Goal: Task Accomplishment & Management: Complete application form

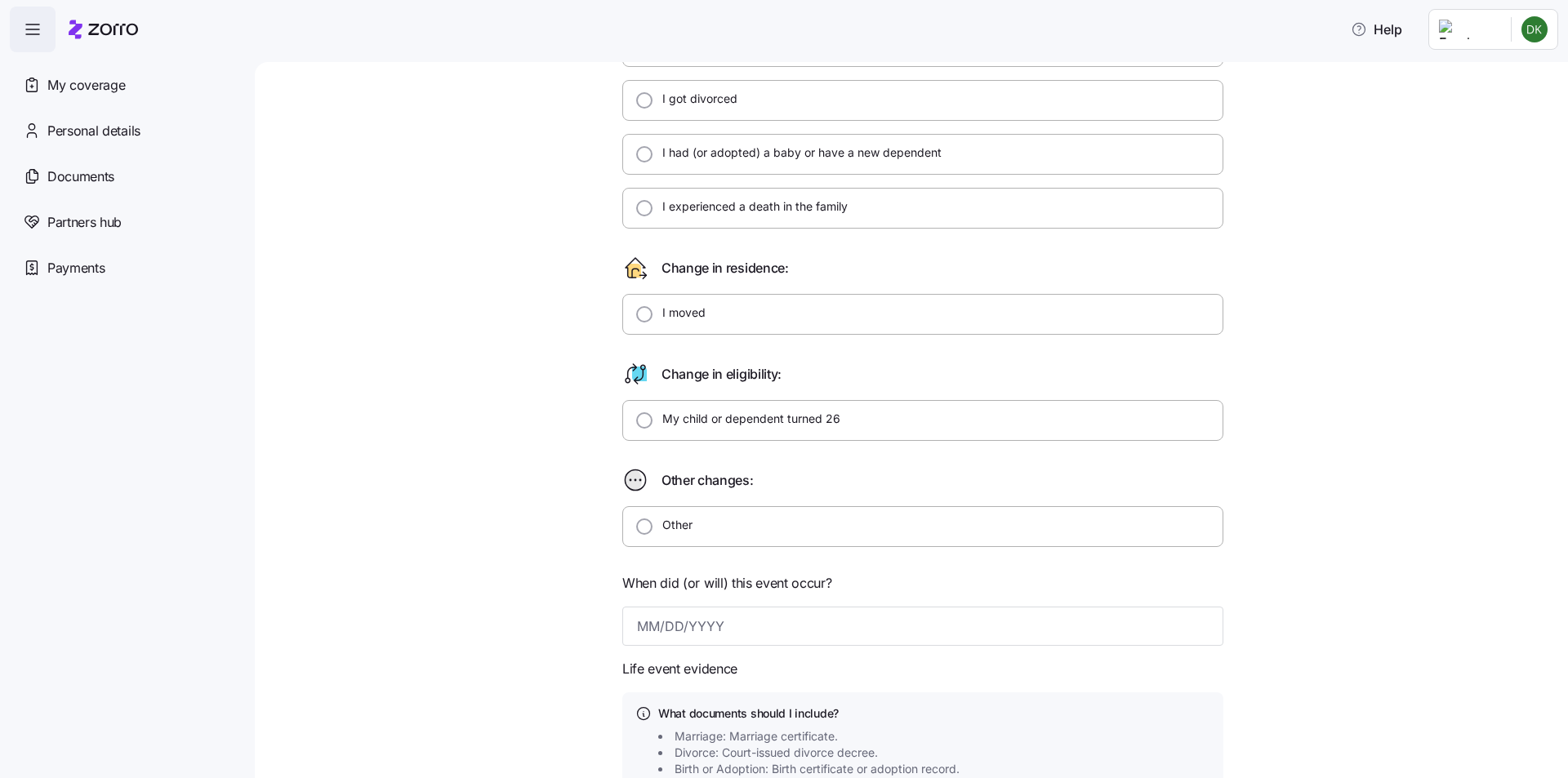
scroll to position [326, 0]
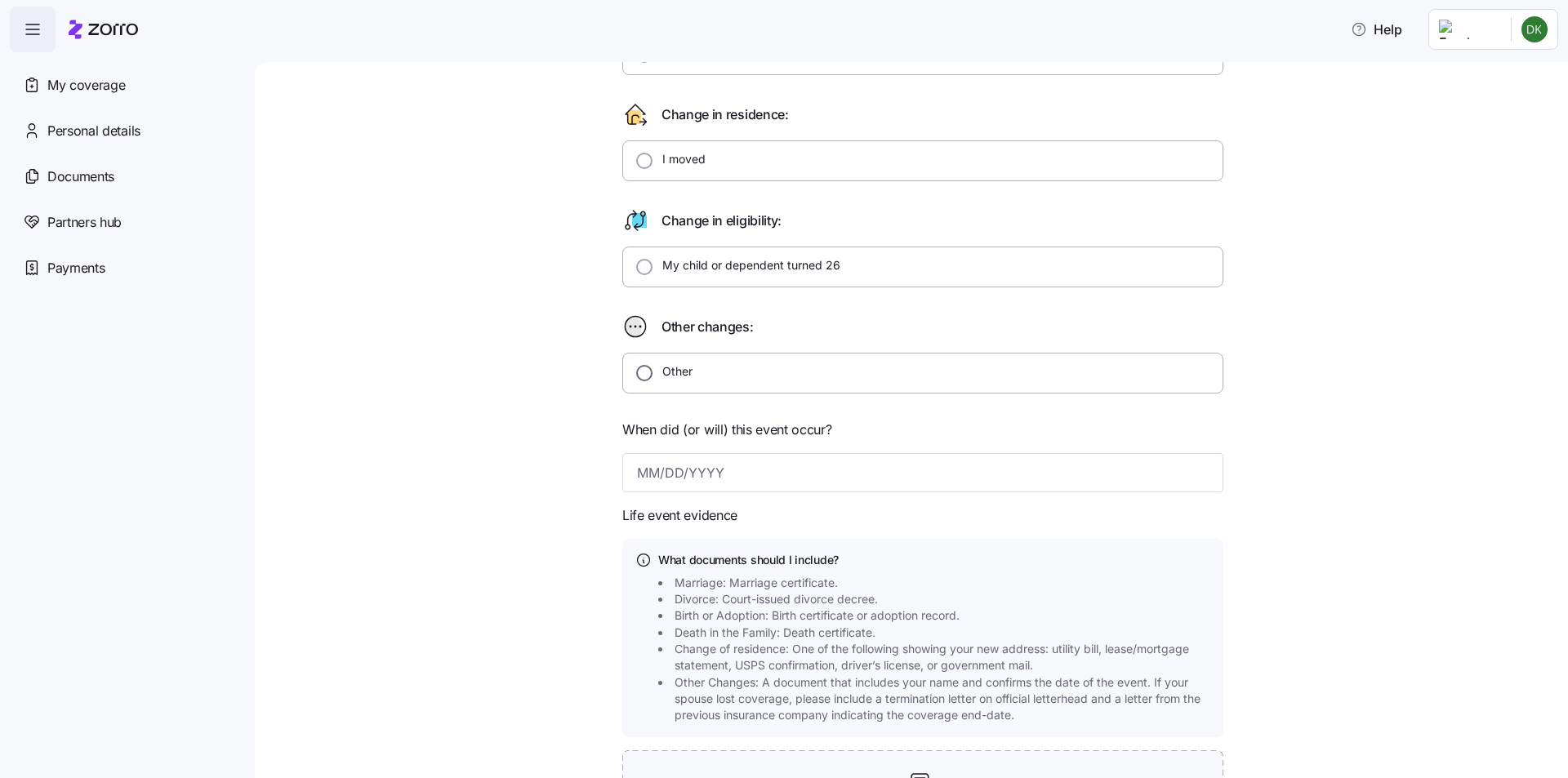
click at [644, 375] on input "Other" at bounding box center [644, 373] width 17 height 17
radio input "true"
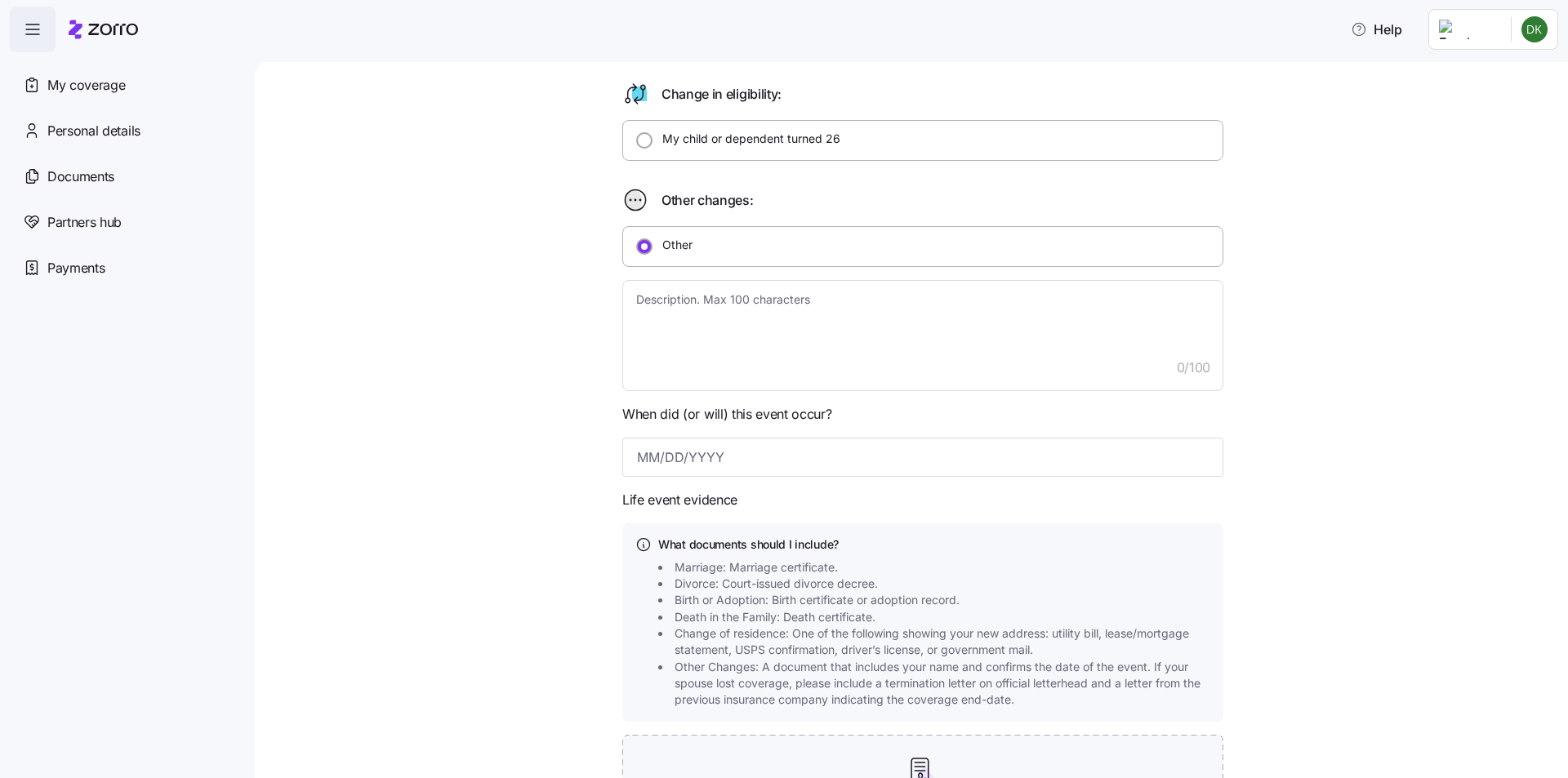
scroll to position [490, 0]
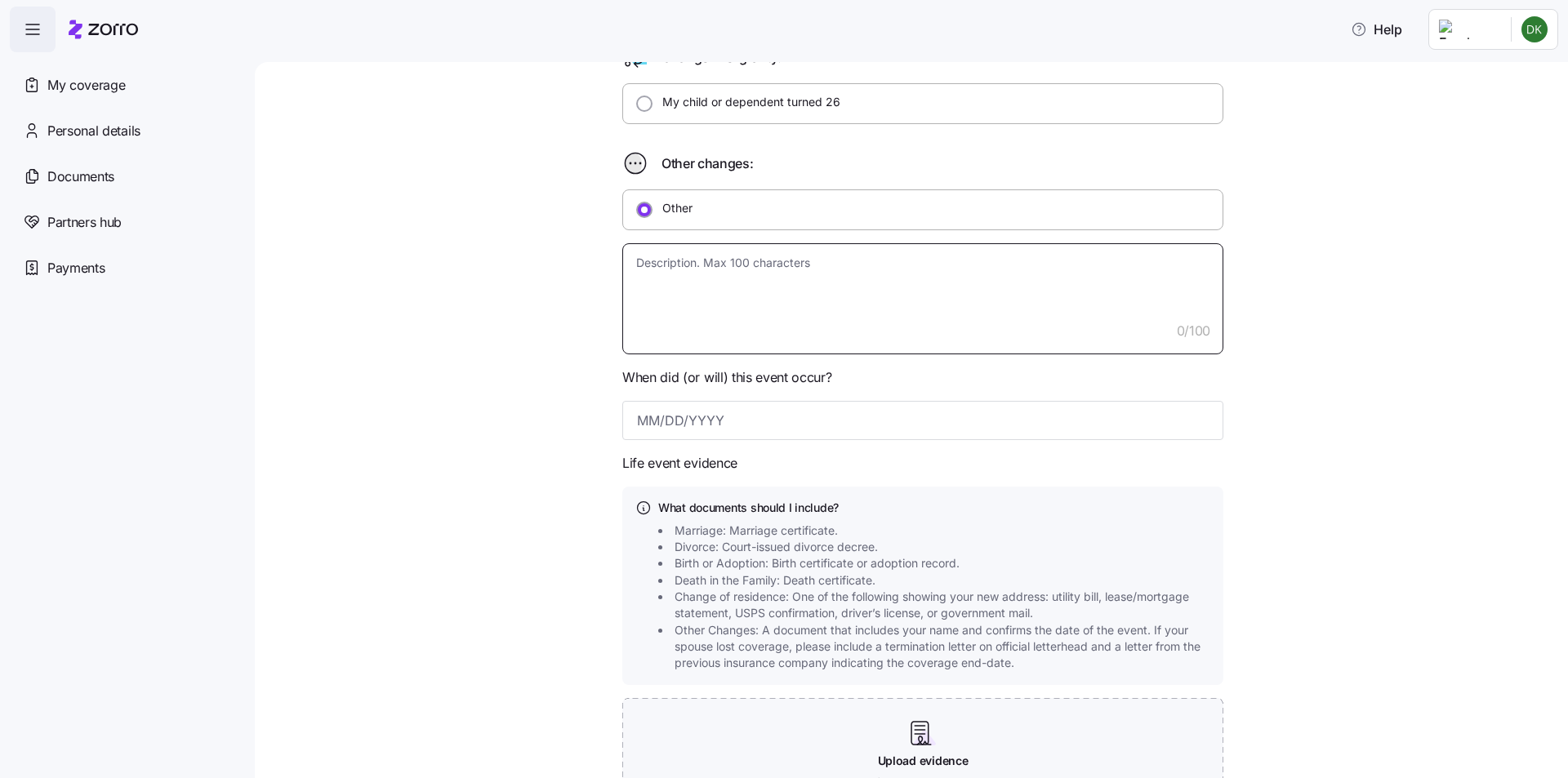
click at [1101, 285] on textarea at bounding box center [923, 299] width 601 height 111
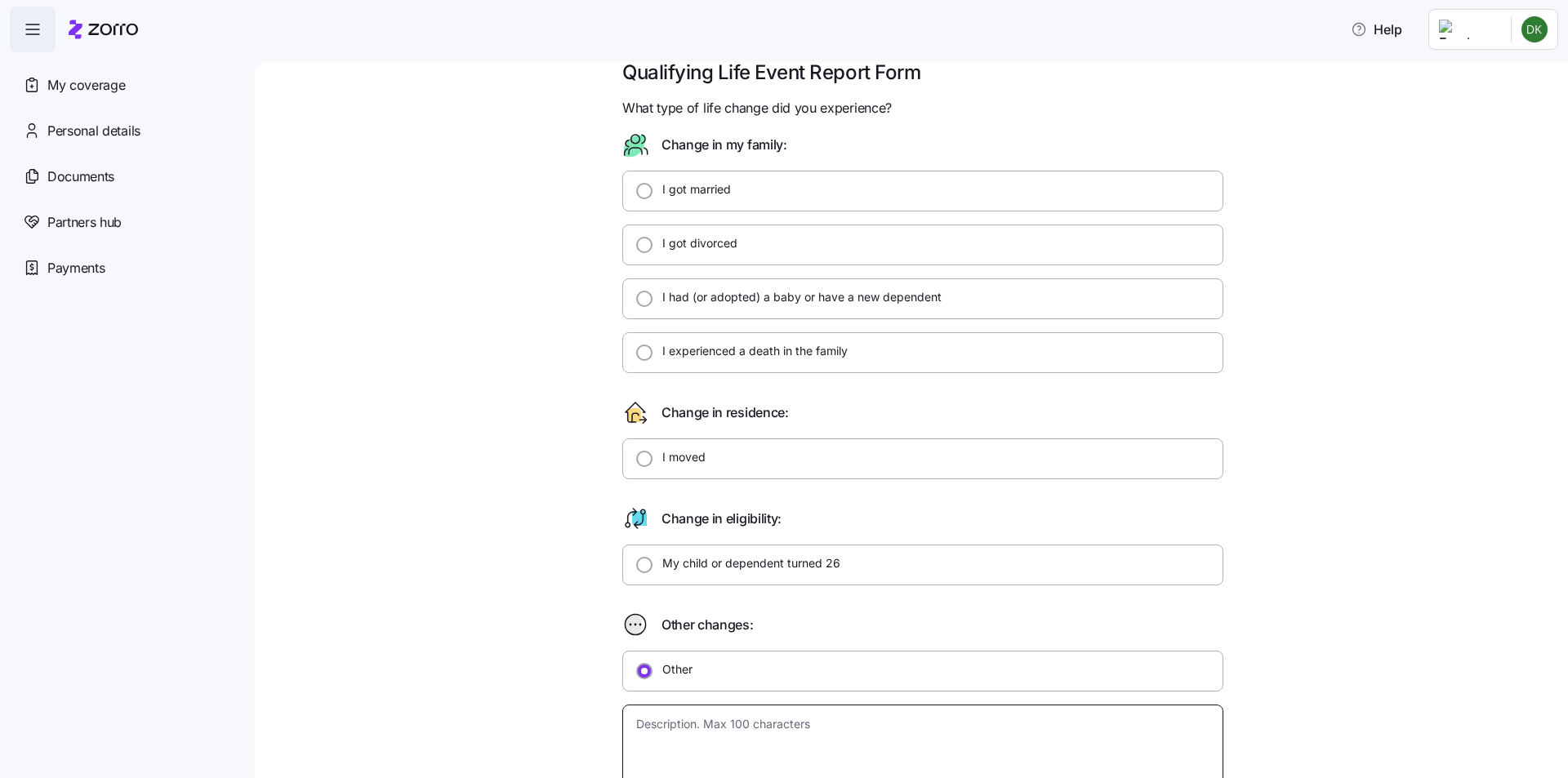
scroll to position [0, 0]
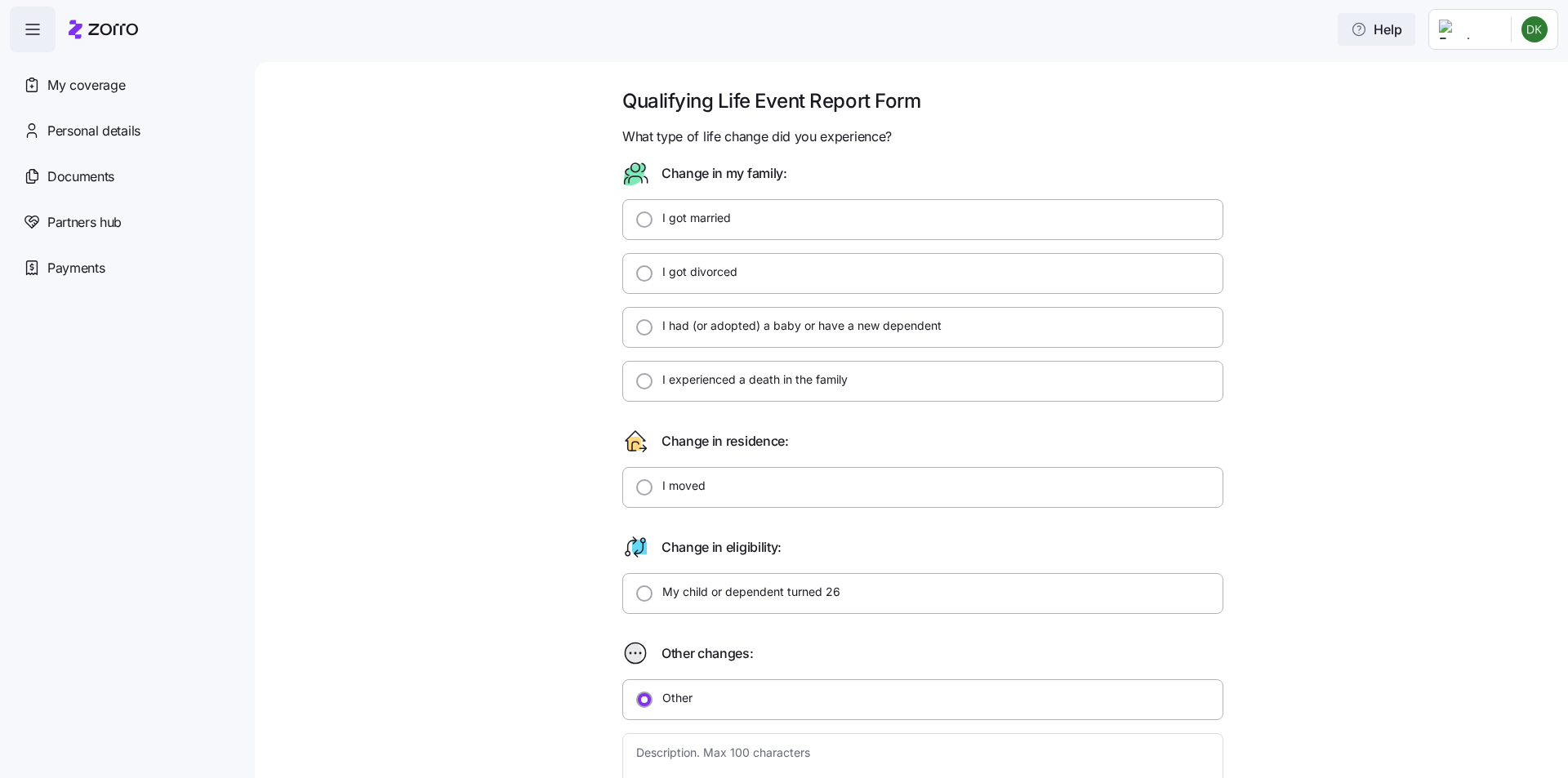
click at [1403, 27] on span "Help" at bounding box center [1376, 29] width 52 height 20
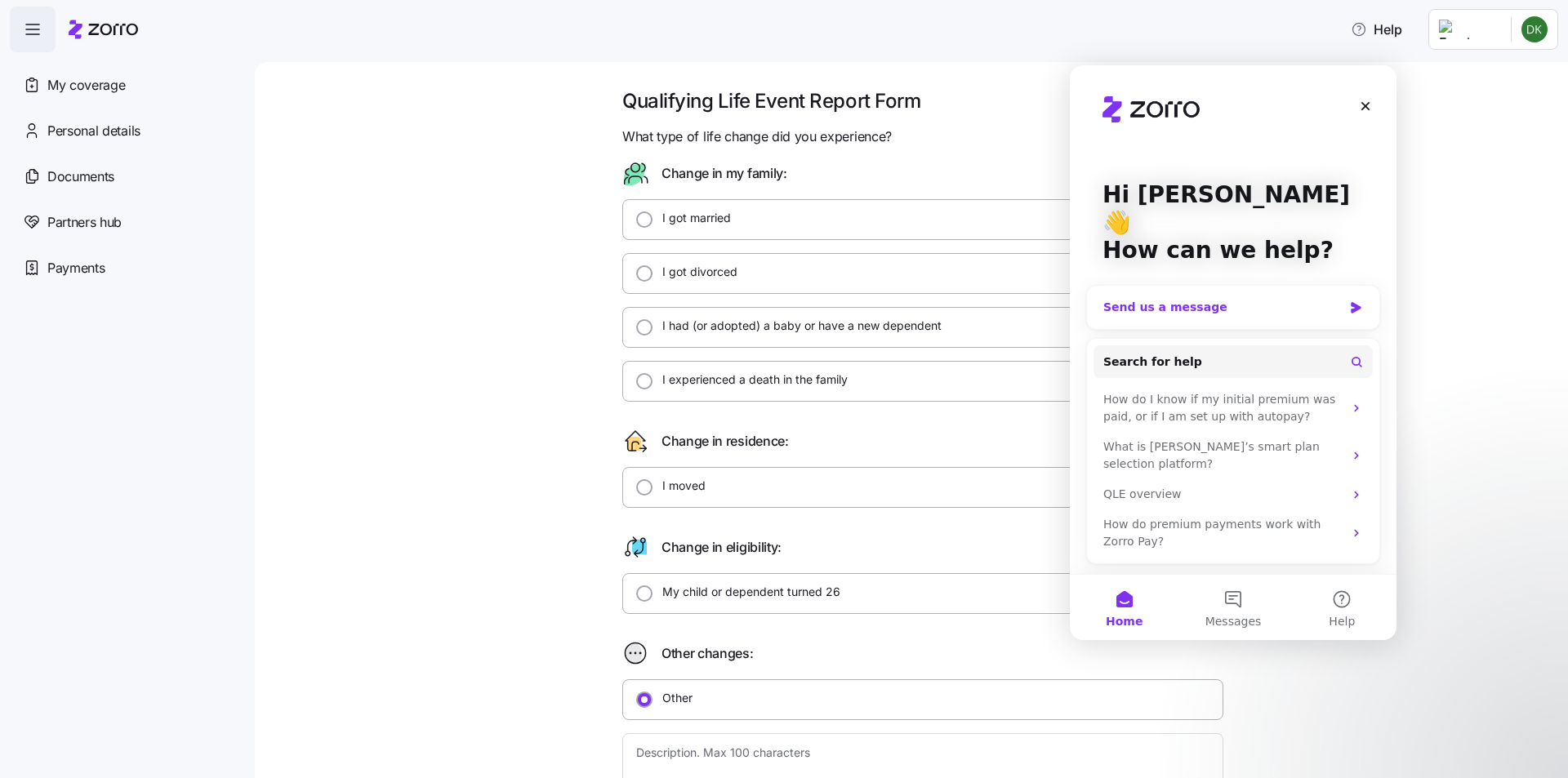
click at [1213, 299] on div "Send us a message" at bounding box center [1223, 308] width 240 height 18
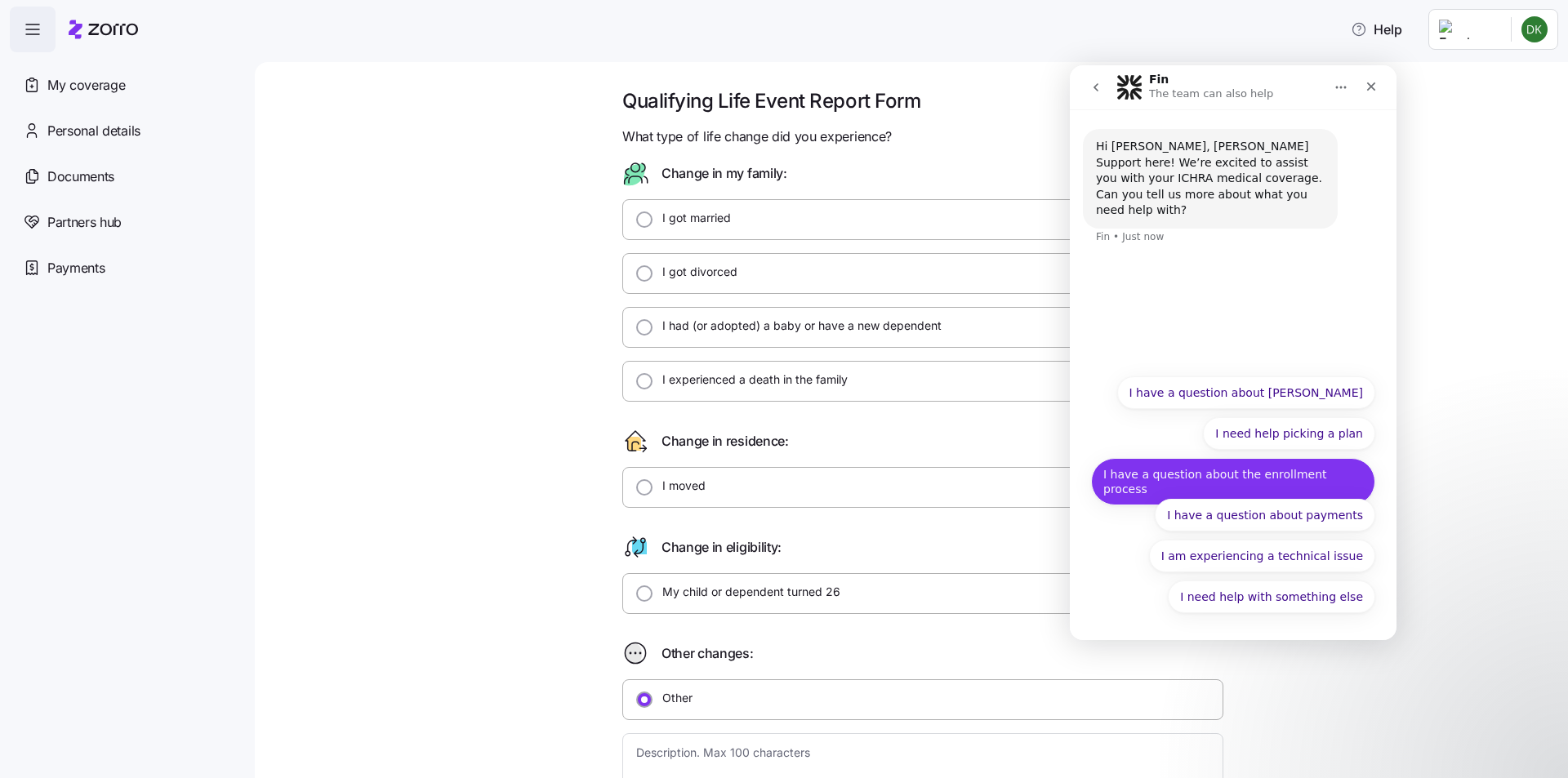
click at [1334, 479] on button "I have a question about the enrollment process" at bounding box center [1233, 482] width 284 height 47
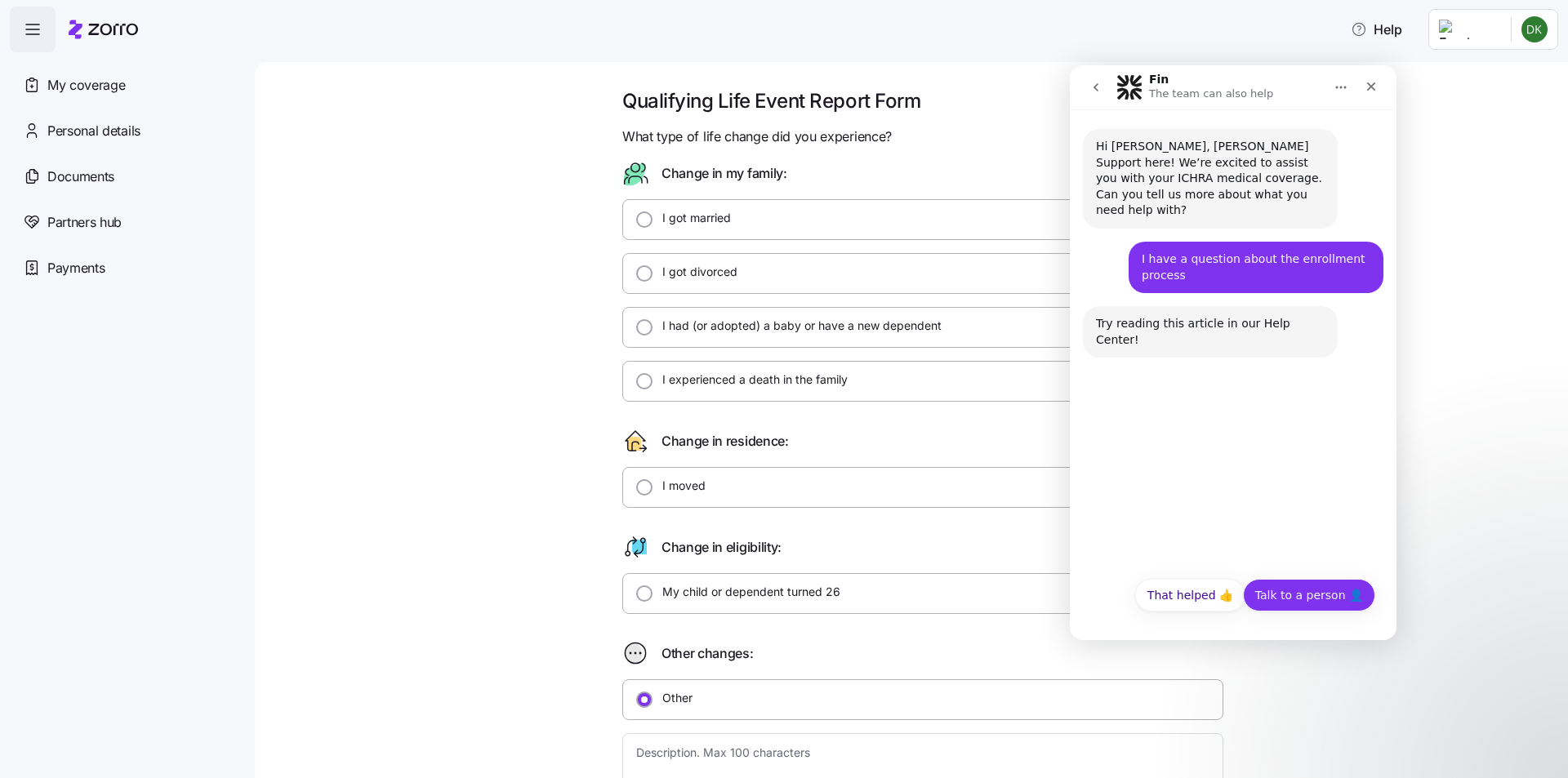
click at [1317, 596] on button "Talk to a person 👤" at bounding box center [1309, 594] width 132 height 32
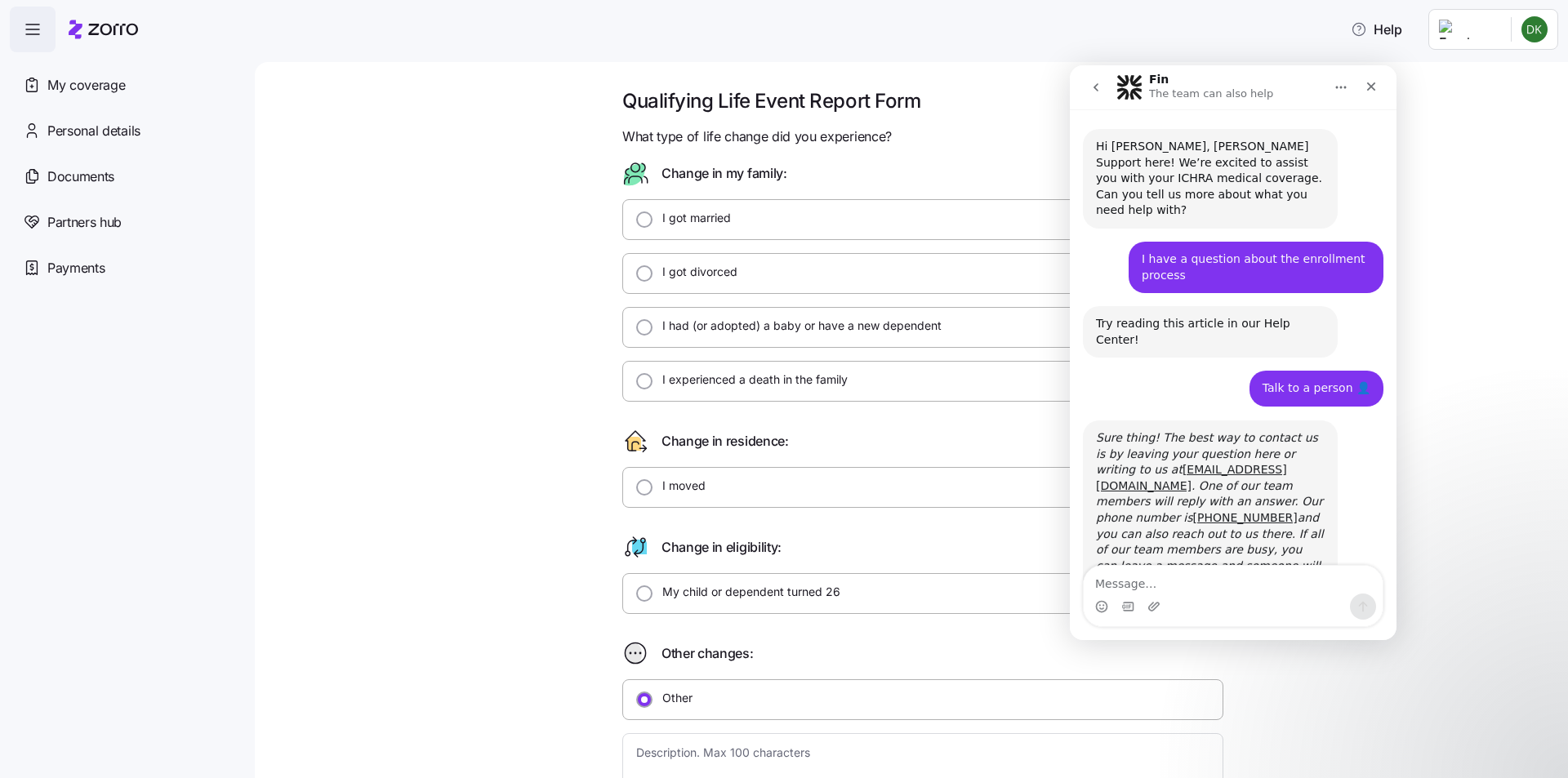
scroll to position [4, 0]
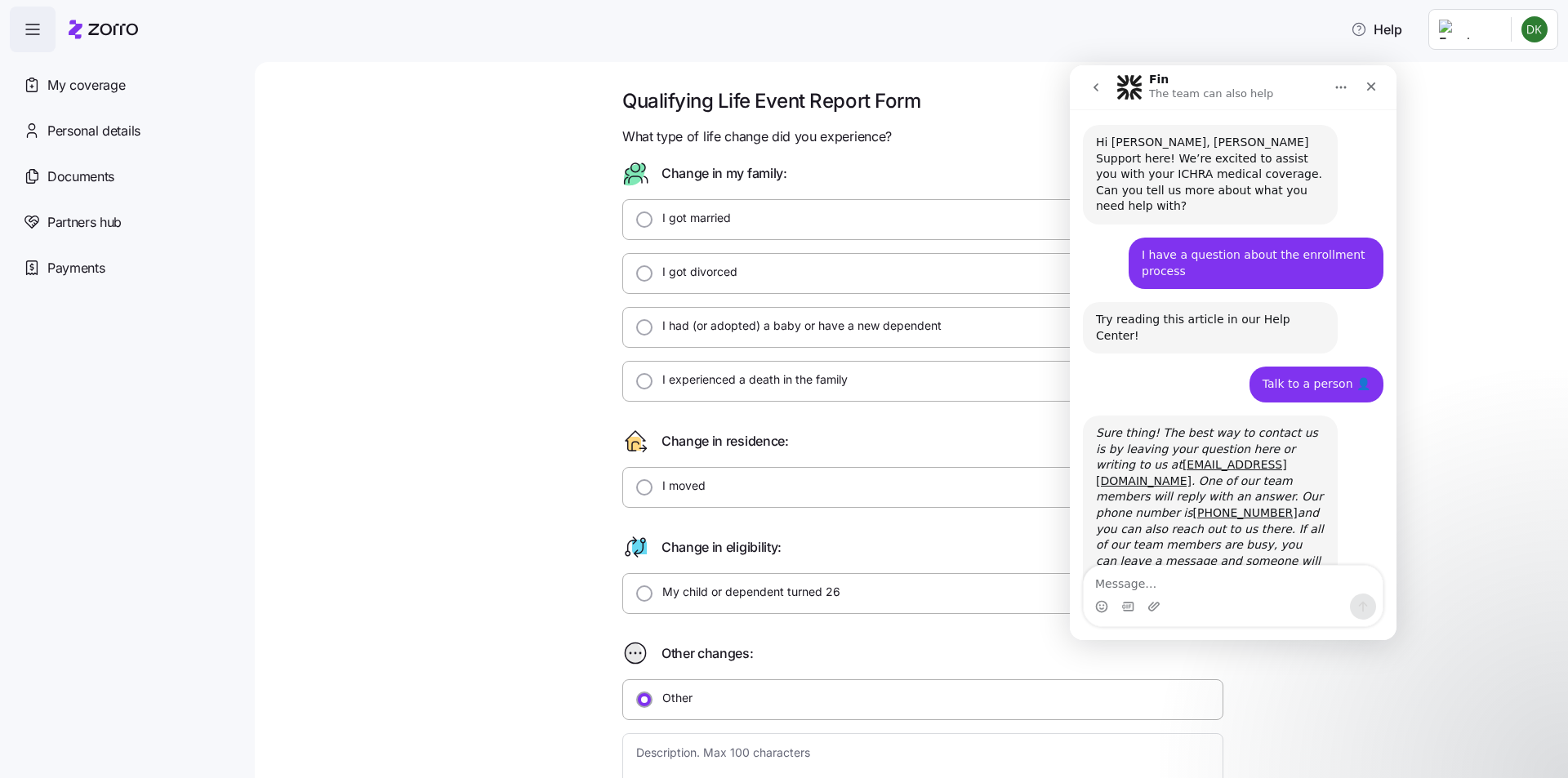
click at [1439, 549] on div "Qualifying Life Event Report Form What type of life change did you experience? …" at bounding box center [922, 741] width 1244 height 1306
drag, startPoint x: 1280, startPoint y: 481, endPoint x: 1285, endPoint y: 511, distance: 30.4
click at [1285, 511] on icon "Sure thing! The best way to contact us is by leaving your question here or writ…" at bounding box center [1209, 504] width 228 height 156
click at [115, 236] on div "Partners hub" at bounding box center [125, 222] width 232 height 46
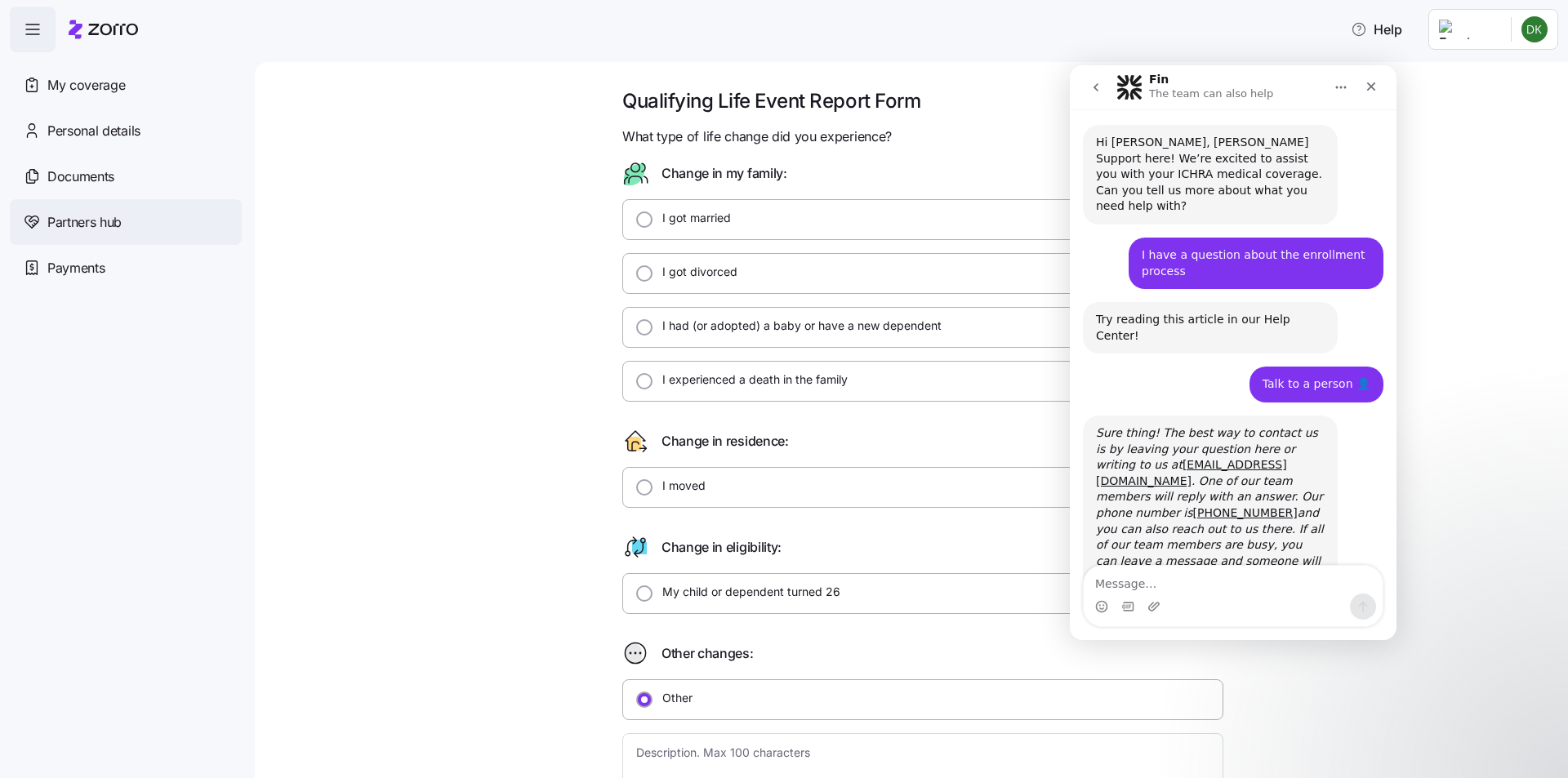
type textarea "x"
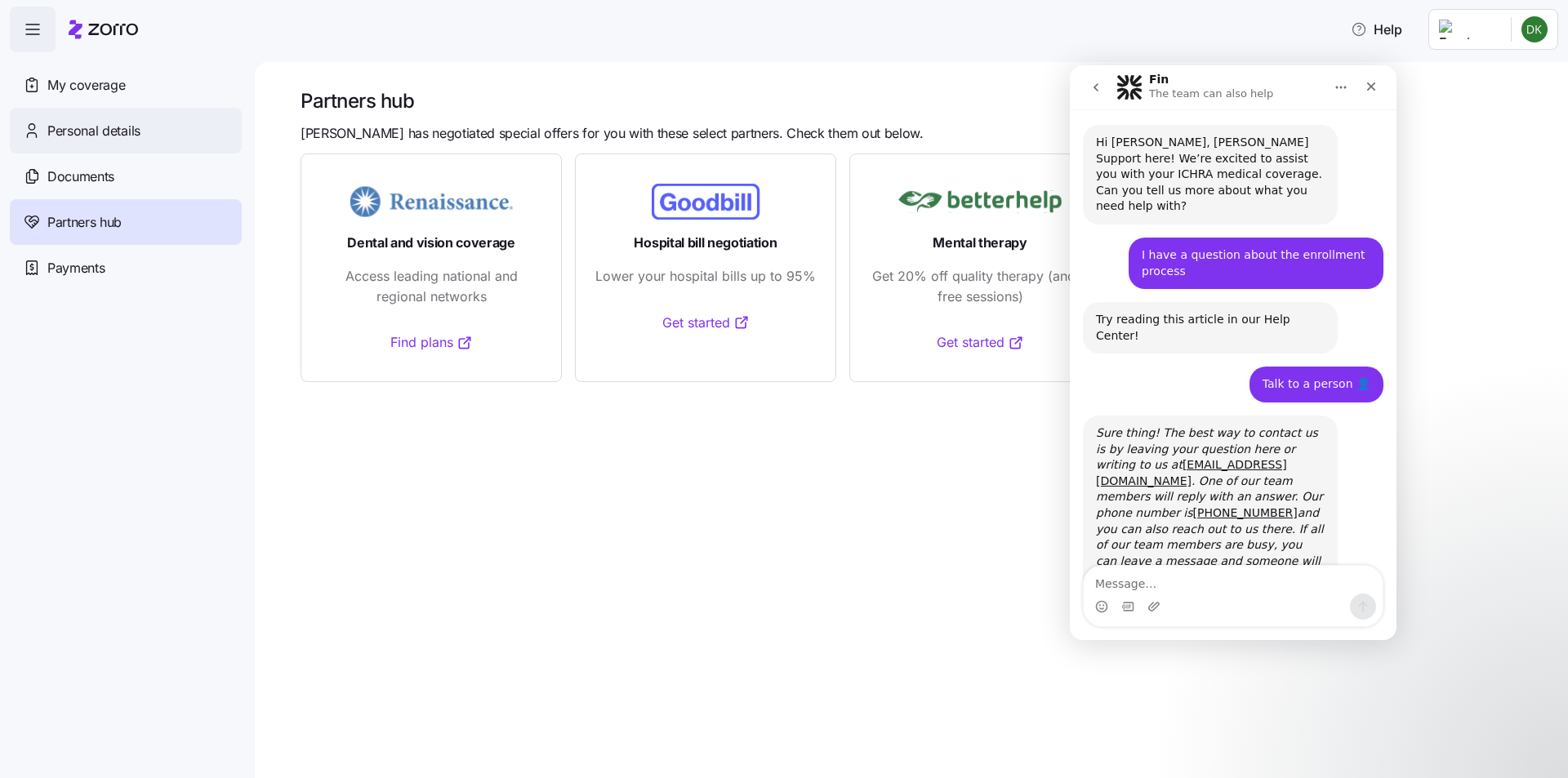
click at [133, 135] on span "Personal details" at bounding box center [93, 131] width 93 height 21
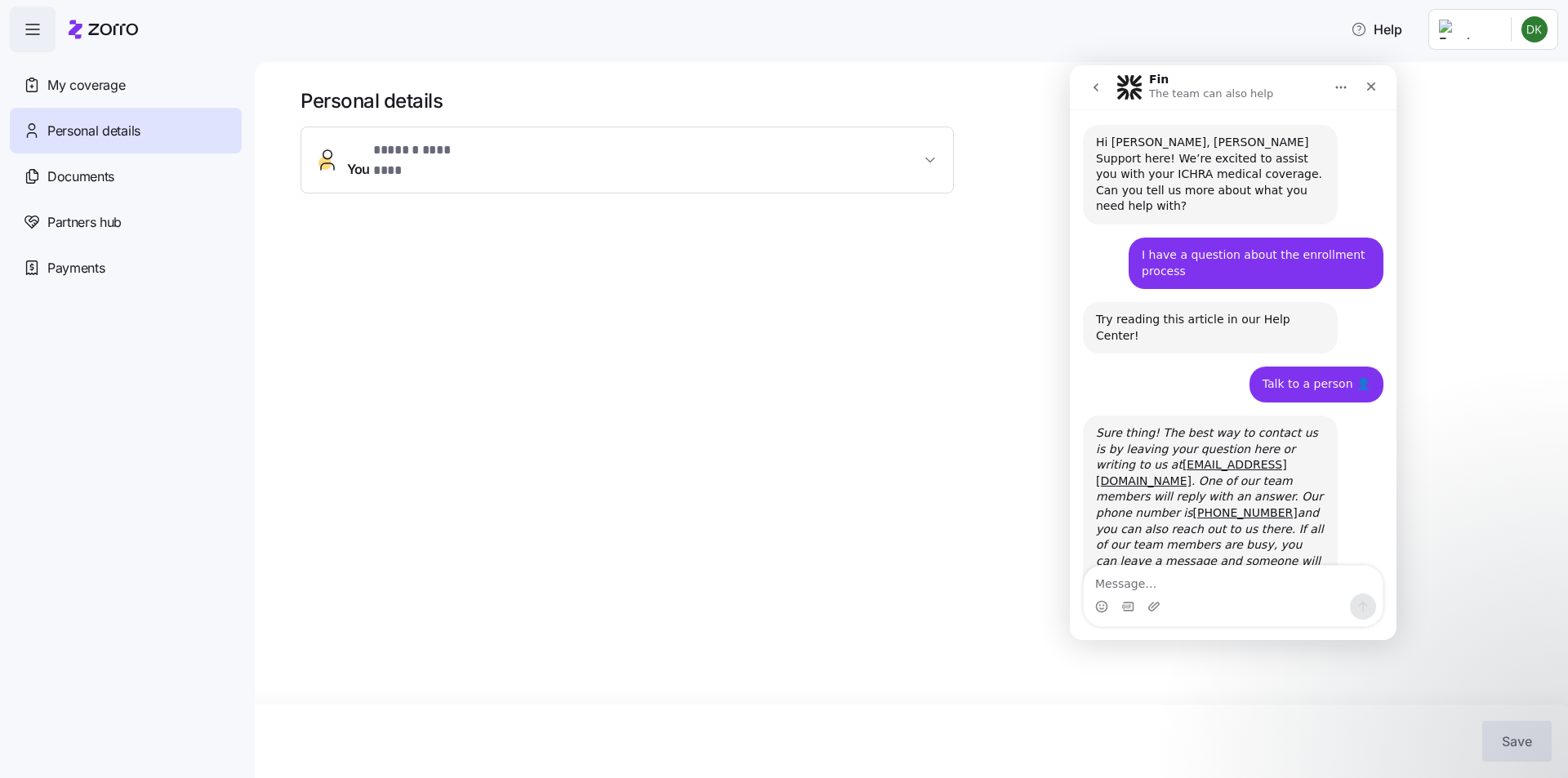
click at [732, 152] on span "You * ****** ******** *" at bounding box center [633, 160] width 574 height 39
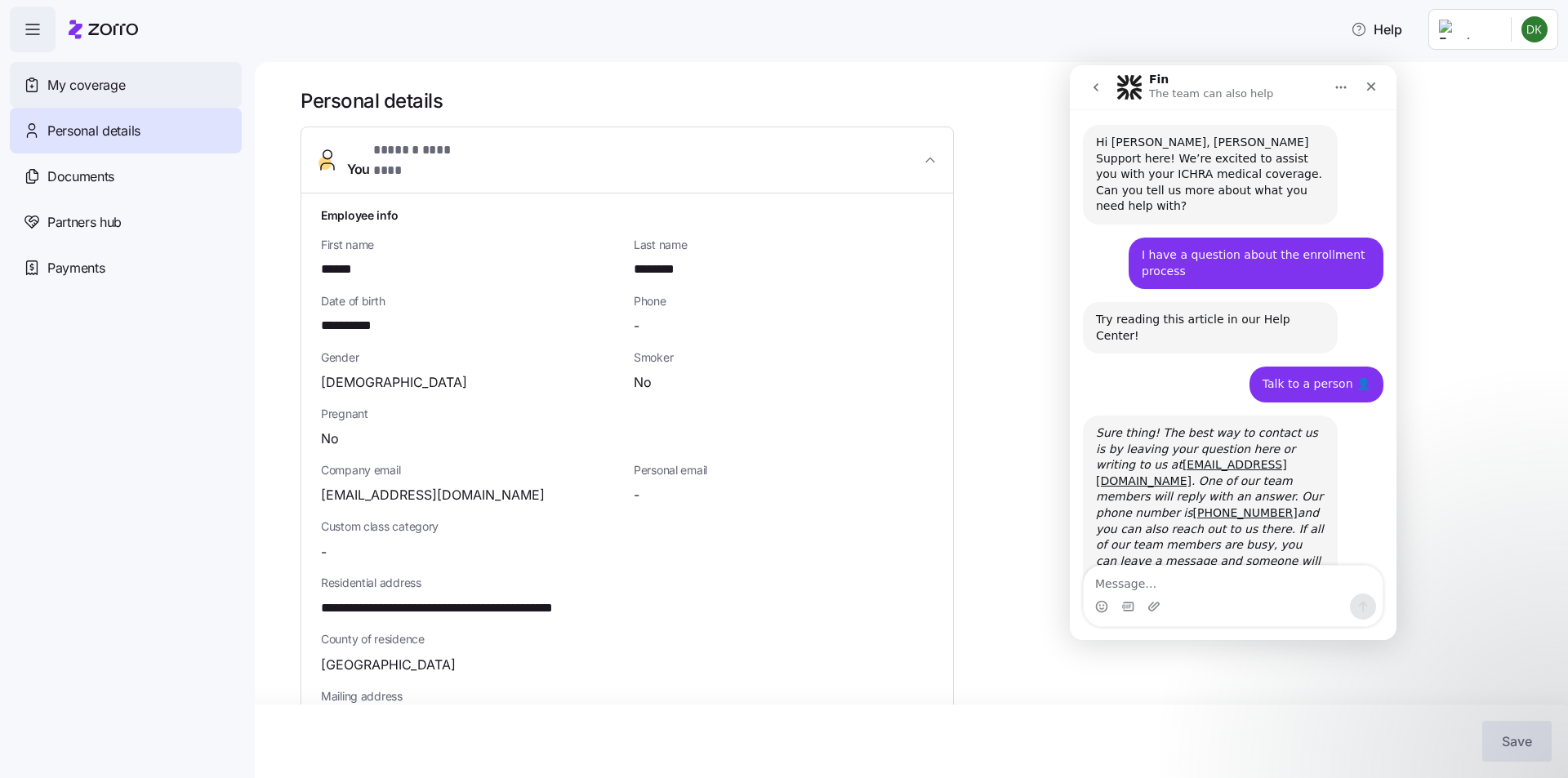
click at [135, 87] on div "My coverage" at bounding box center [125, 85] width 232 height 46
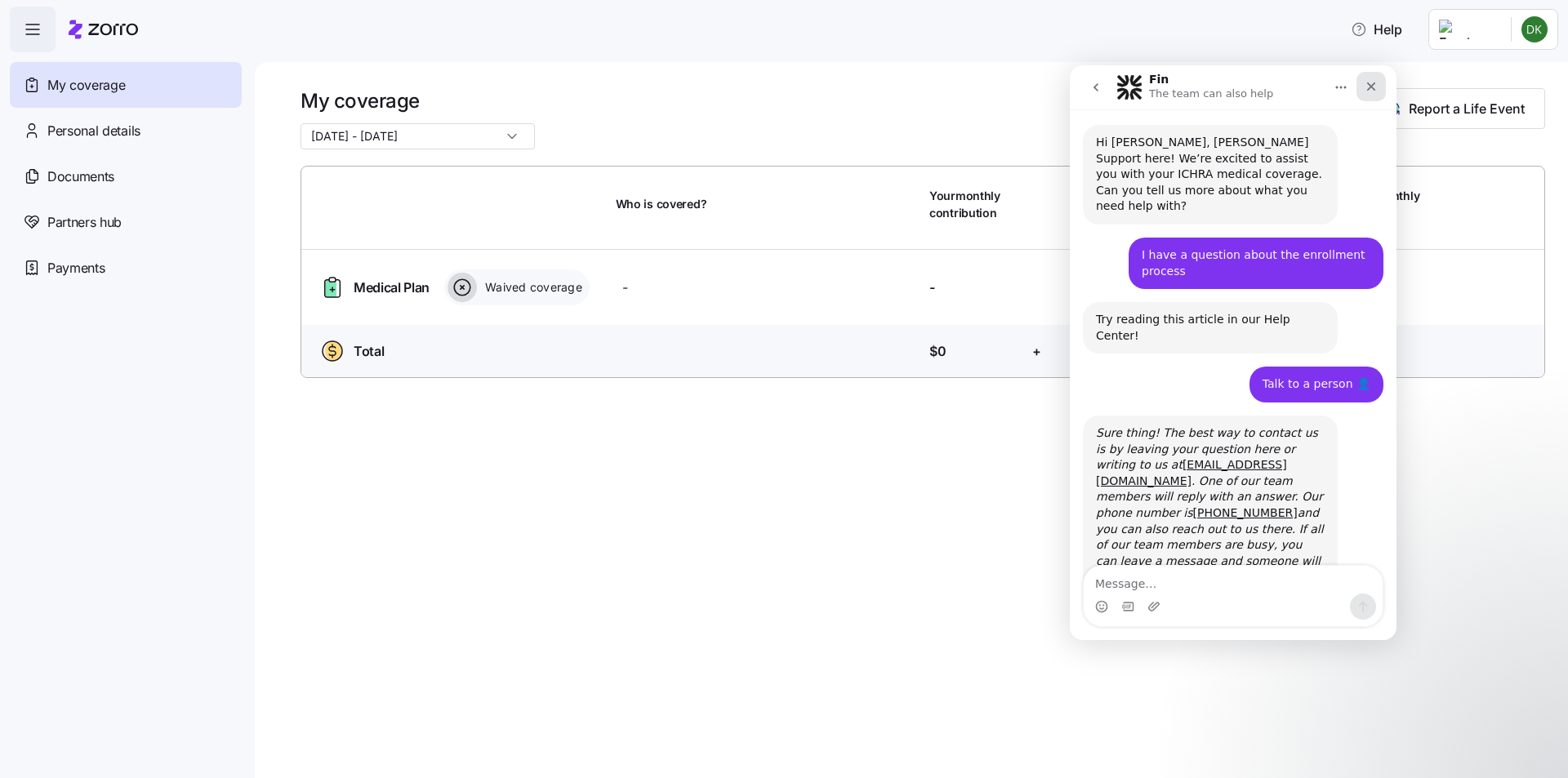
click at [1368, 90] on icon "Close" at bounding box center [1372, 86] width 9 height 9
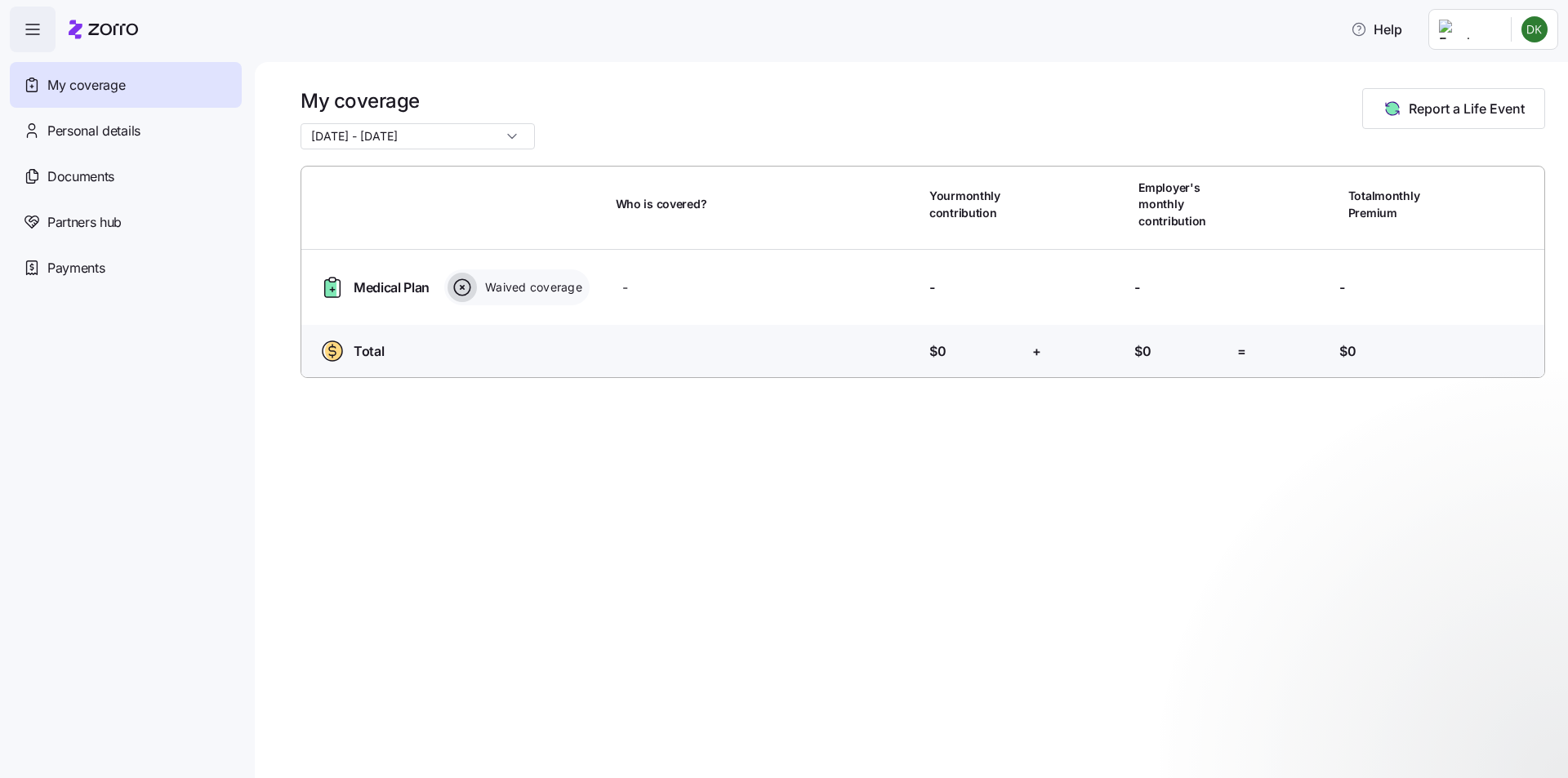
scroll to position [4, 0]
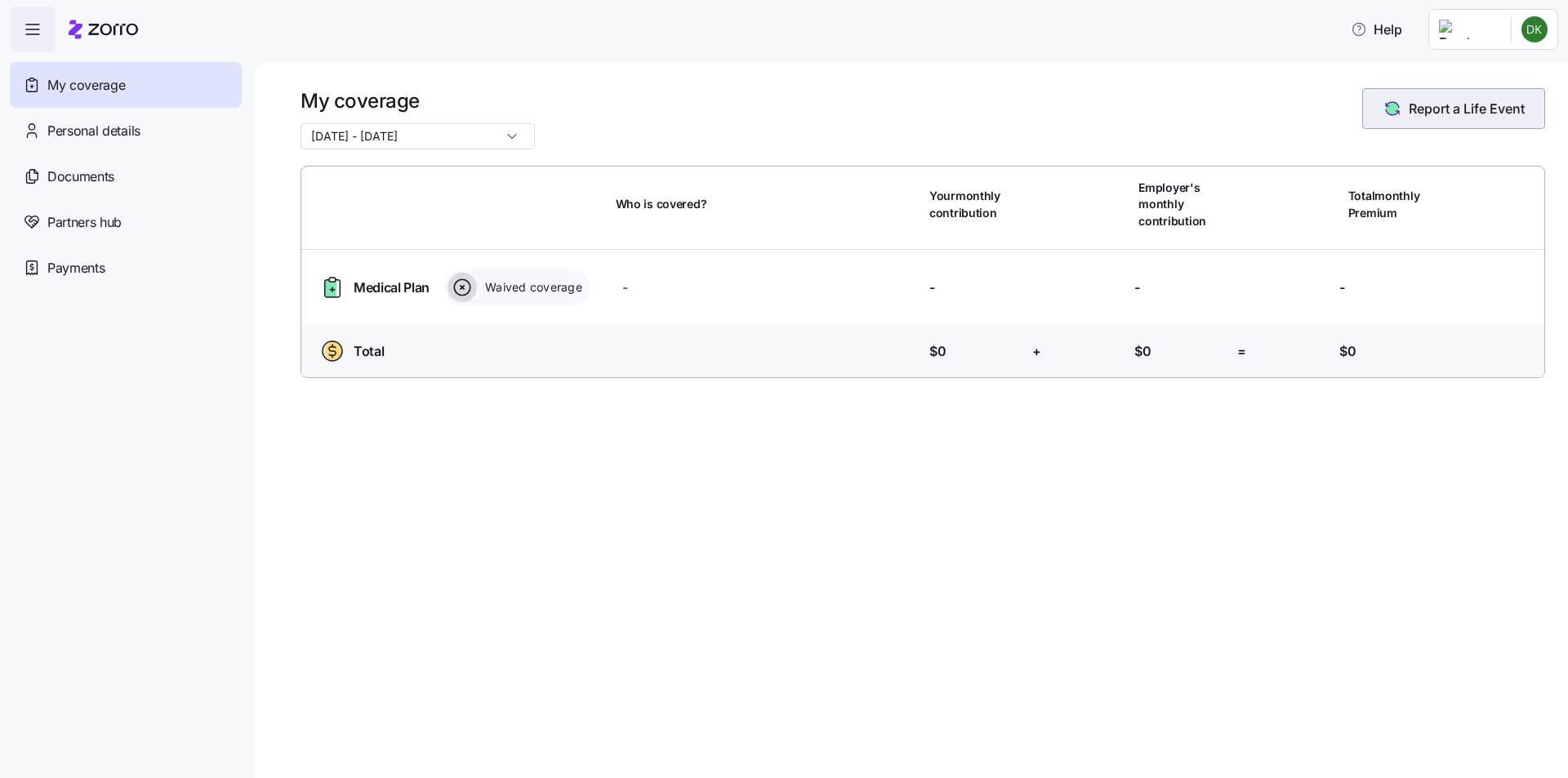
click at [1483, 116] on span "Report a Life Event" at bounding box center [1466, 108] width 116 height 20
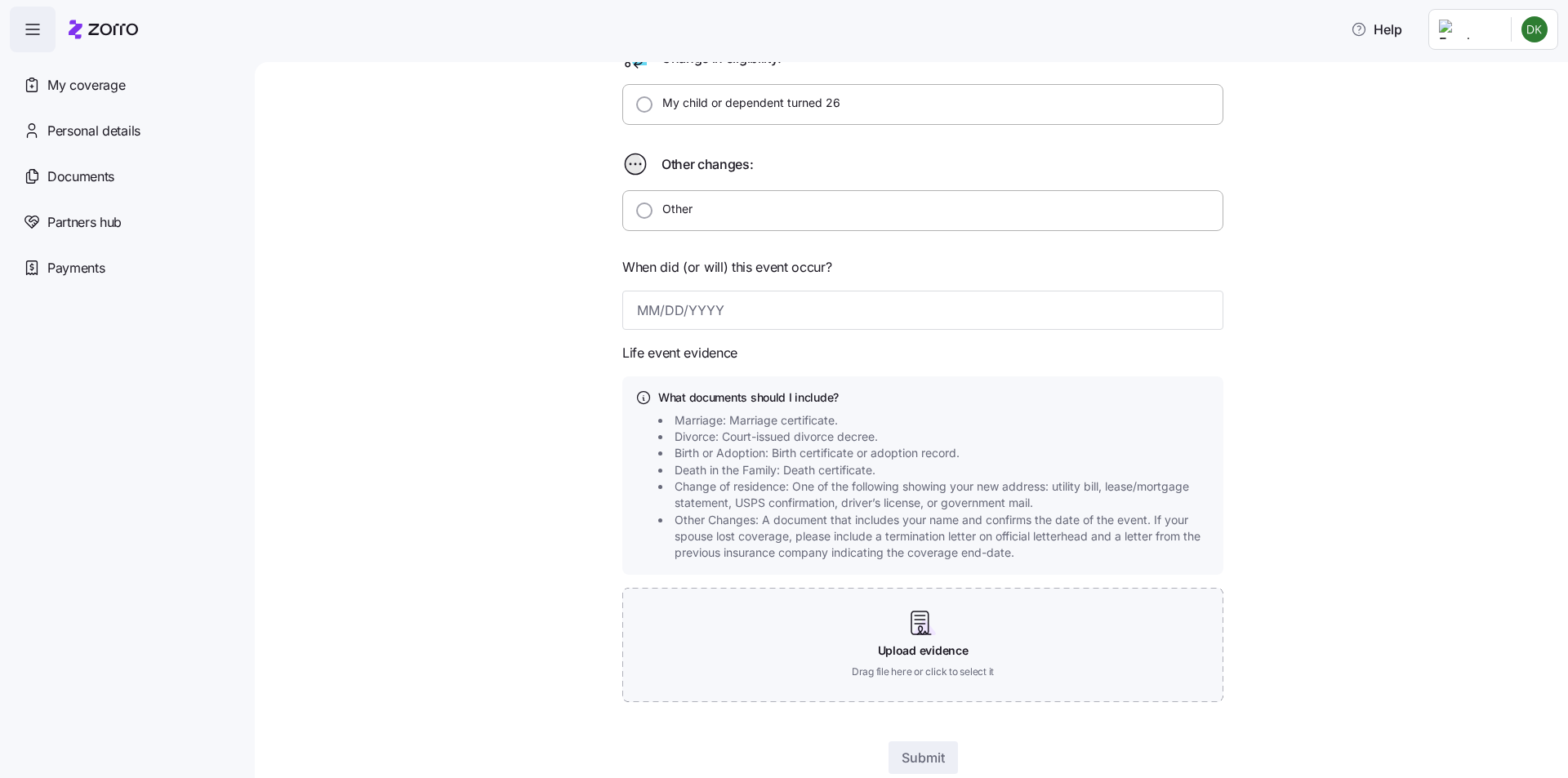
scroll to position [490, 0]
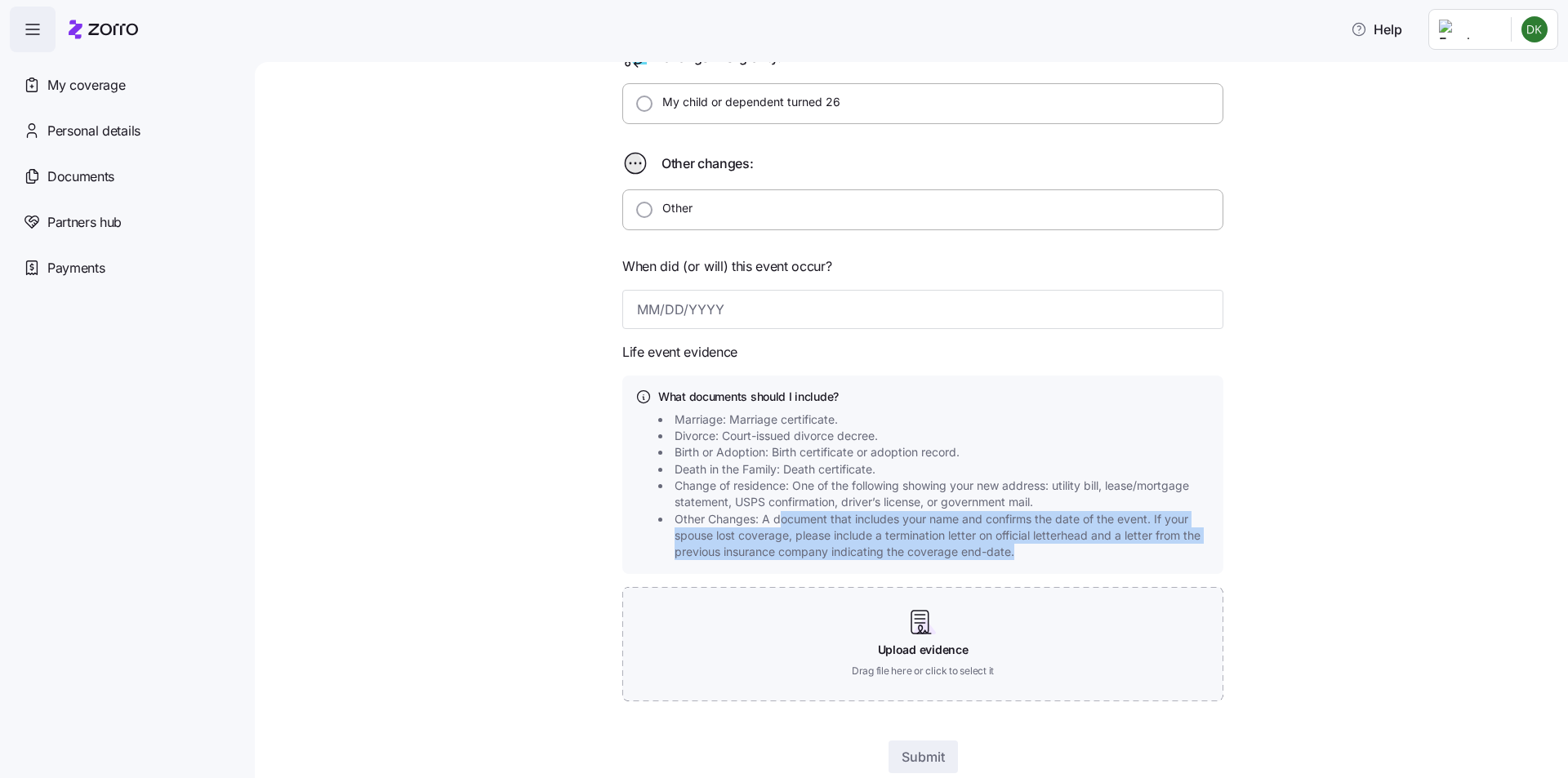
drag, startPoint x: 774, startPoint y: 521, endPoint x: 1101, endPoint y: 548, distance: 328.1
click at [1101, 548] on span "Other Changes: A document that includes your name and confirms the date of the …" at bounding box center [944, 536] width 541 height 50
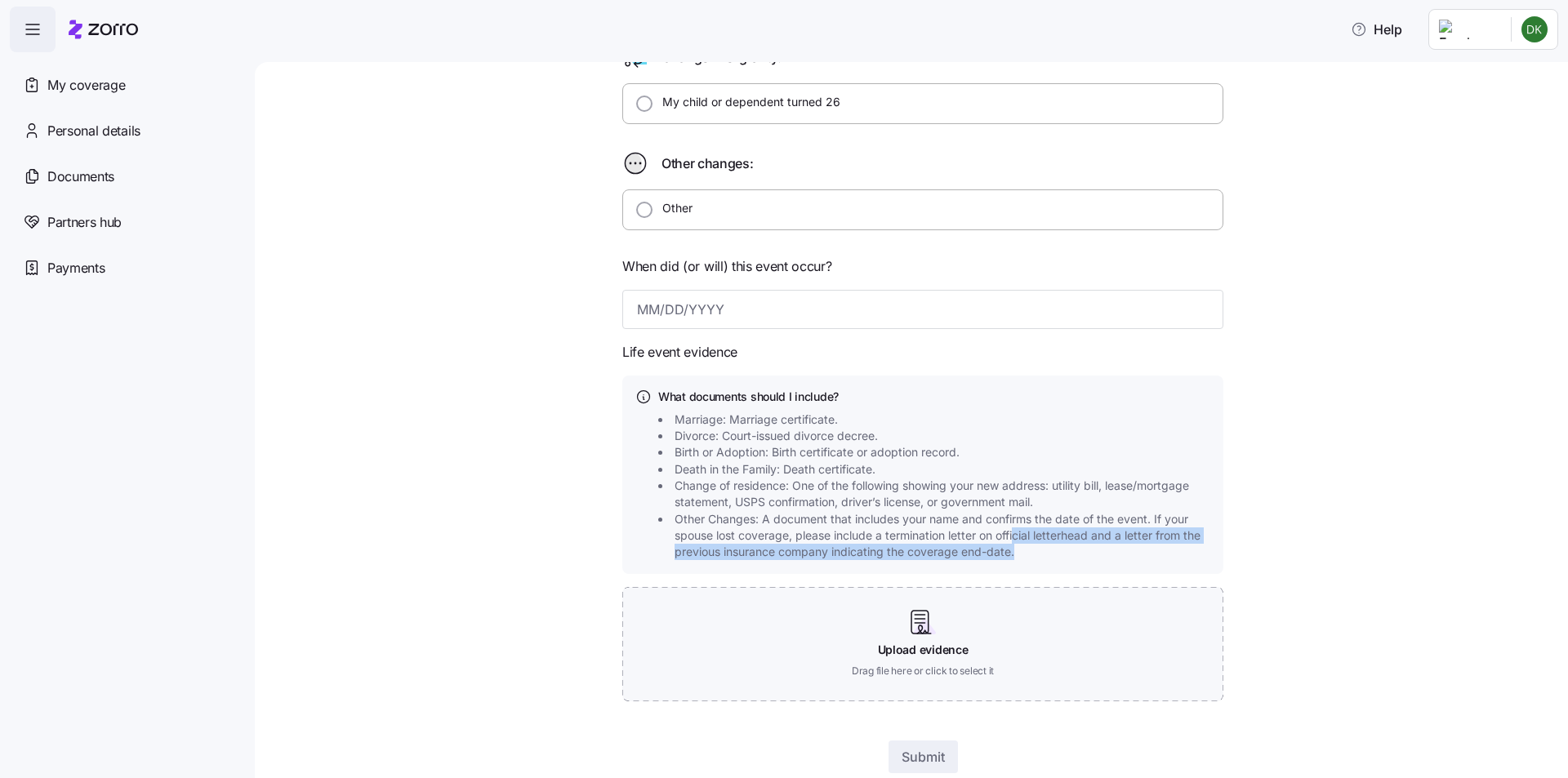
drag, startPoint x: 1011, startPoint y: 534, endPoint x: 1014, endPoint y: 554, distance: 20.2
click at [1014, 554] on span "Other Changes: A document that includes your name and confirms the date of the …" at bounding box center [944, 536] width 541 height 50
click at [132, 83] on div "My coverage" at bounding box center [125, 85] width 232 height 46
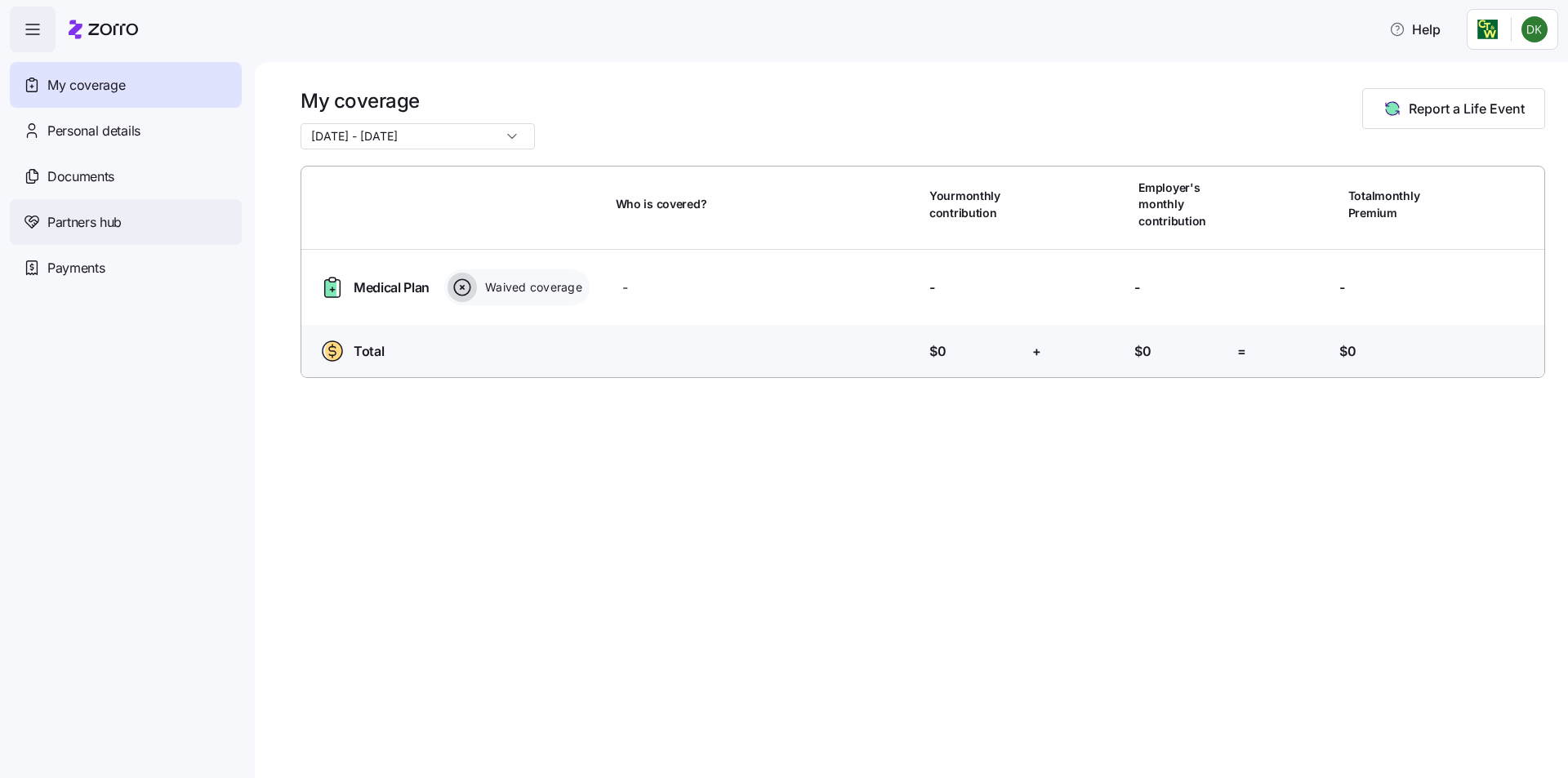
click at [150, 233] on div "Partners hub" at bounding box center [125, 222] width 232 height 46
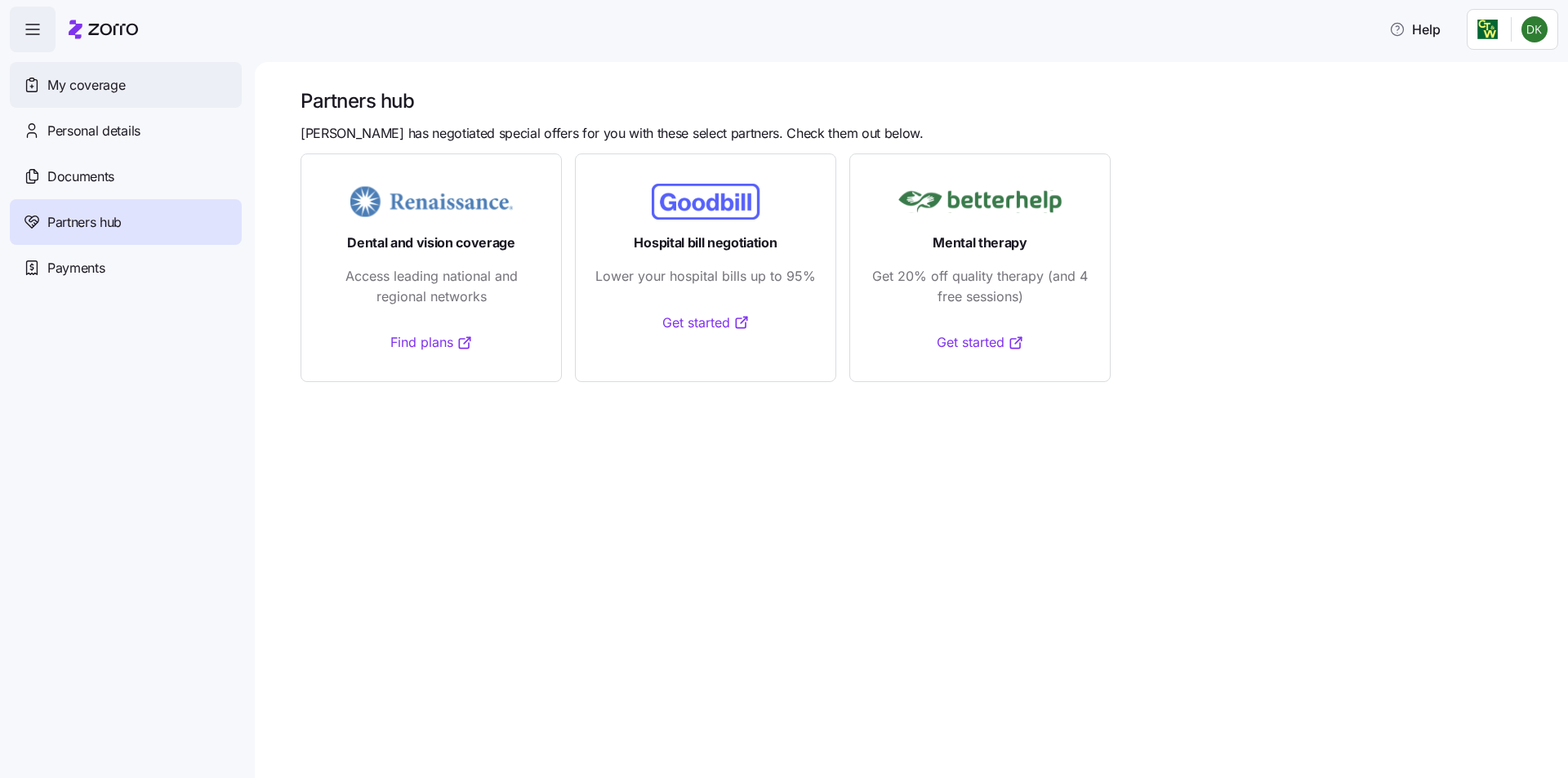
click at [80, 92] on span "My coverage" at bounding box center [85, 85] width 77 height 21
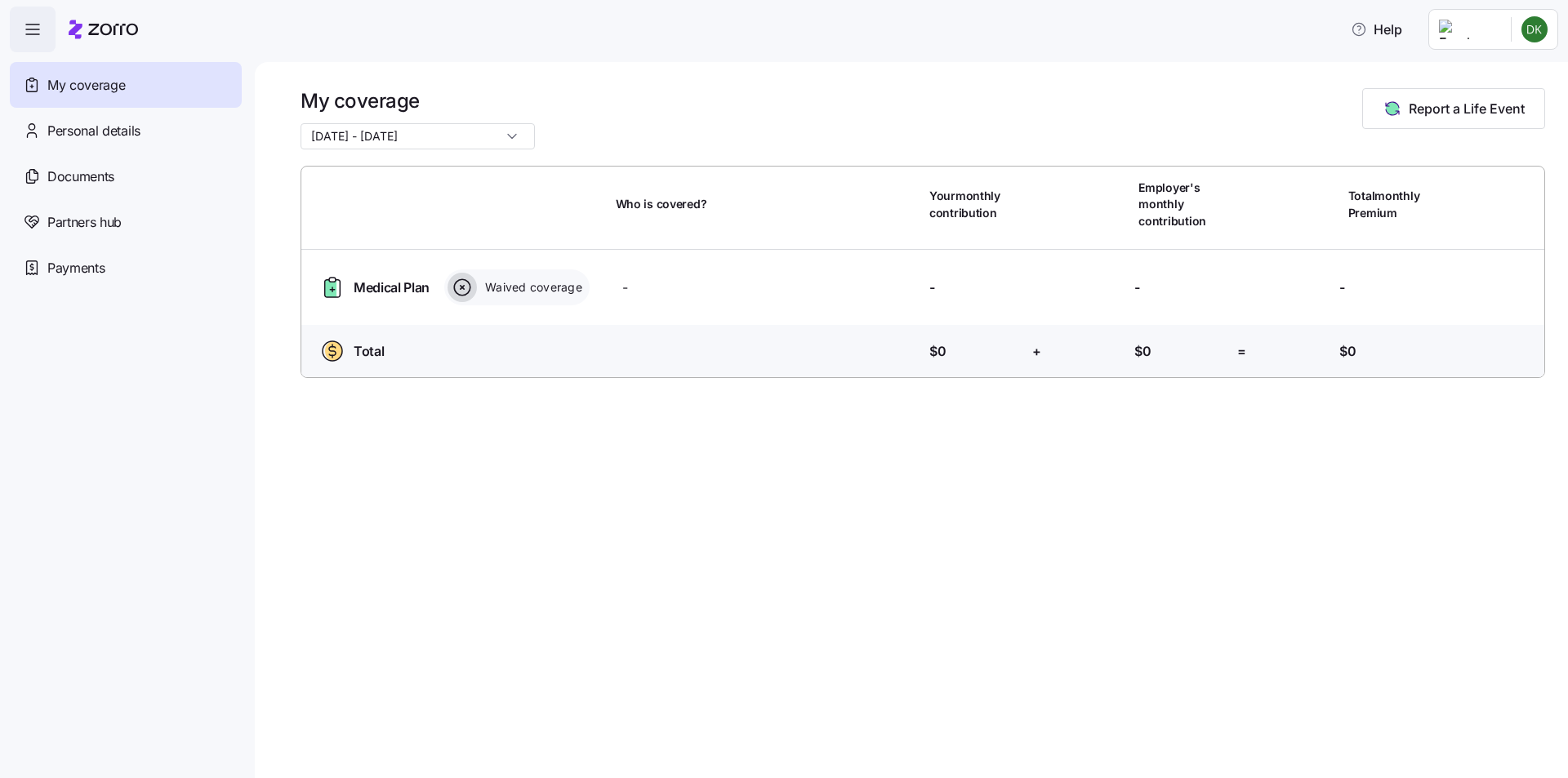
click at [26, 30] on icon "button" at bounding box center [32, 29] width 20 height 20
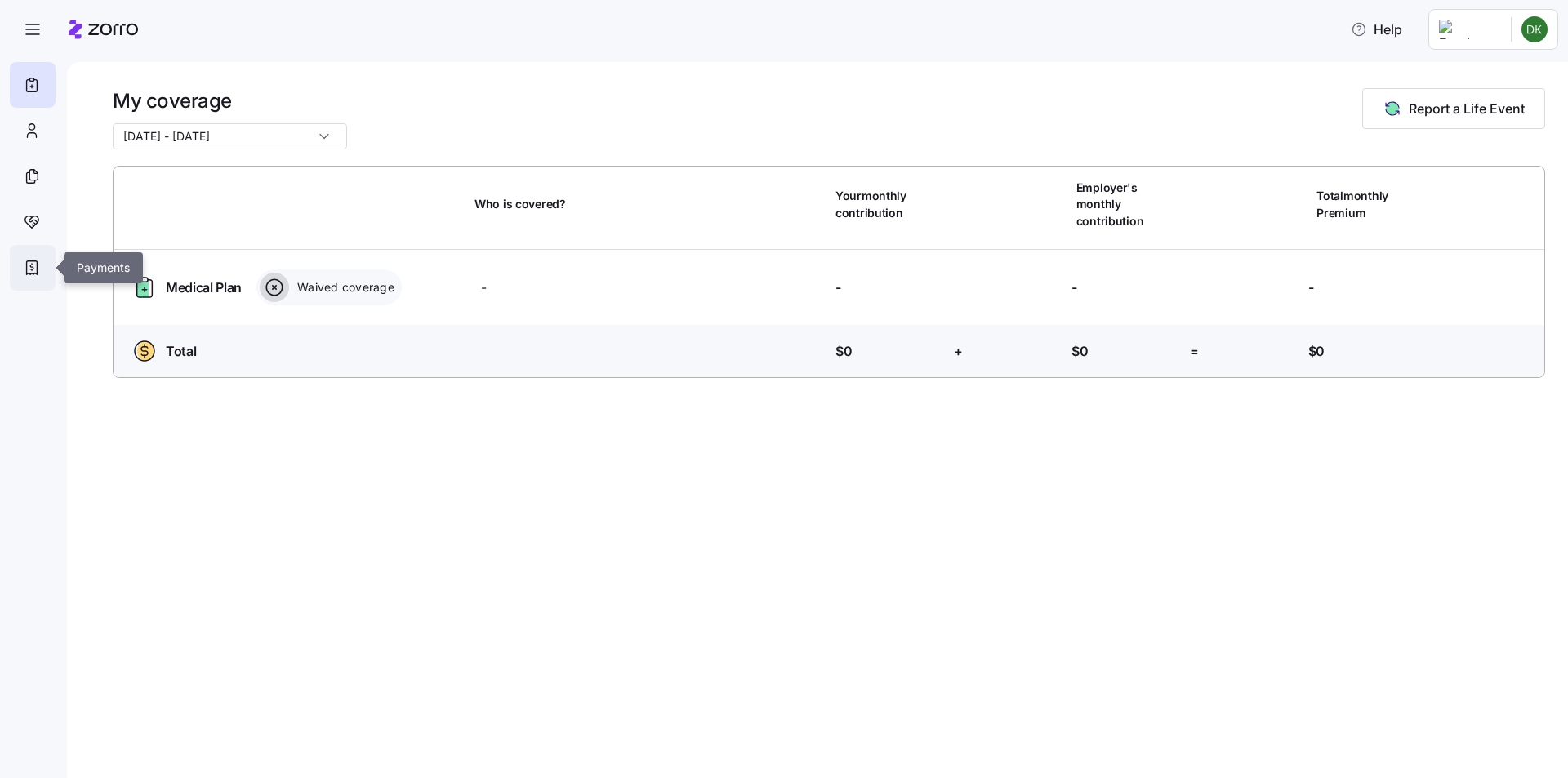
click at [31, 275] on icon at bounding box center [32, 268] width 11 height 14
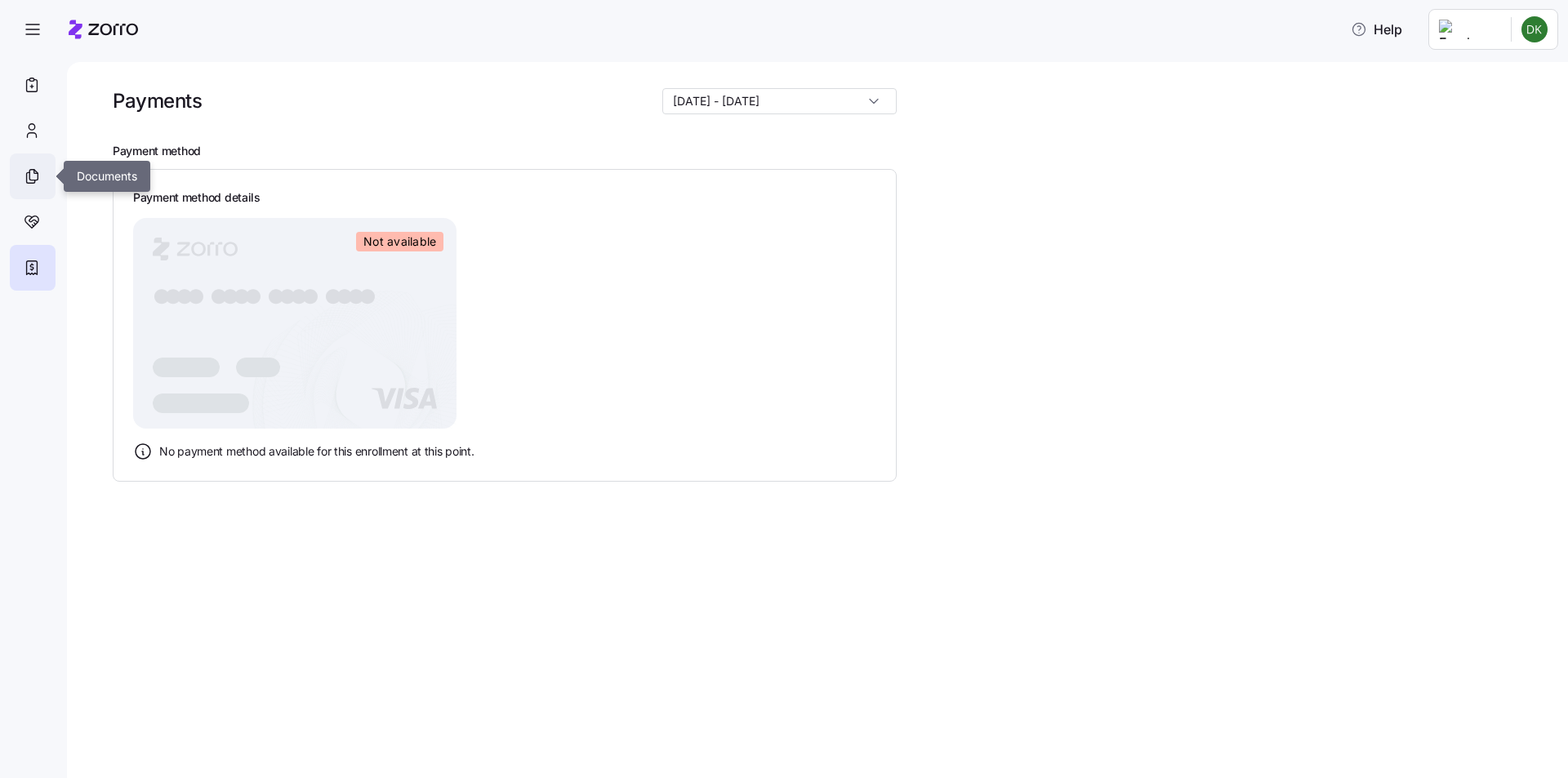
click at [37, 176] on icon at bounding box center [31, 176] width 18 height 20
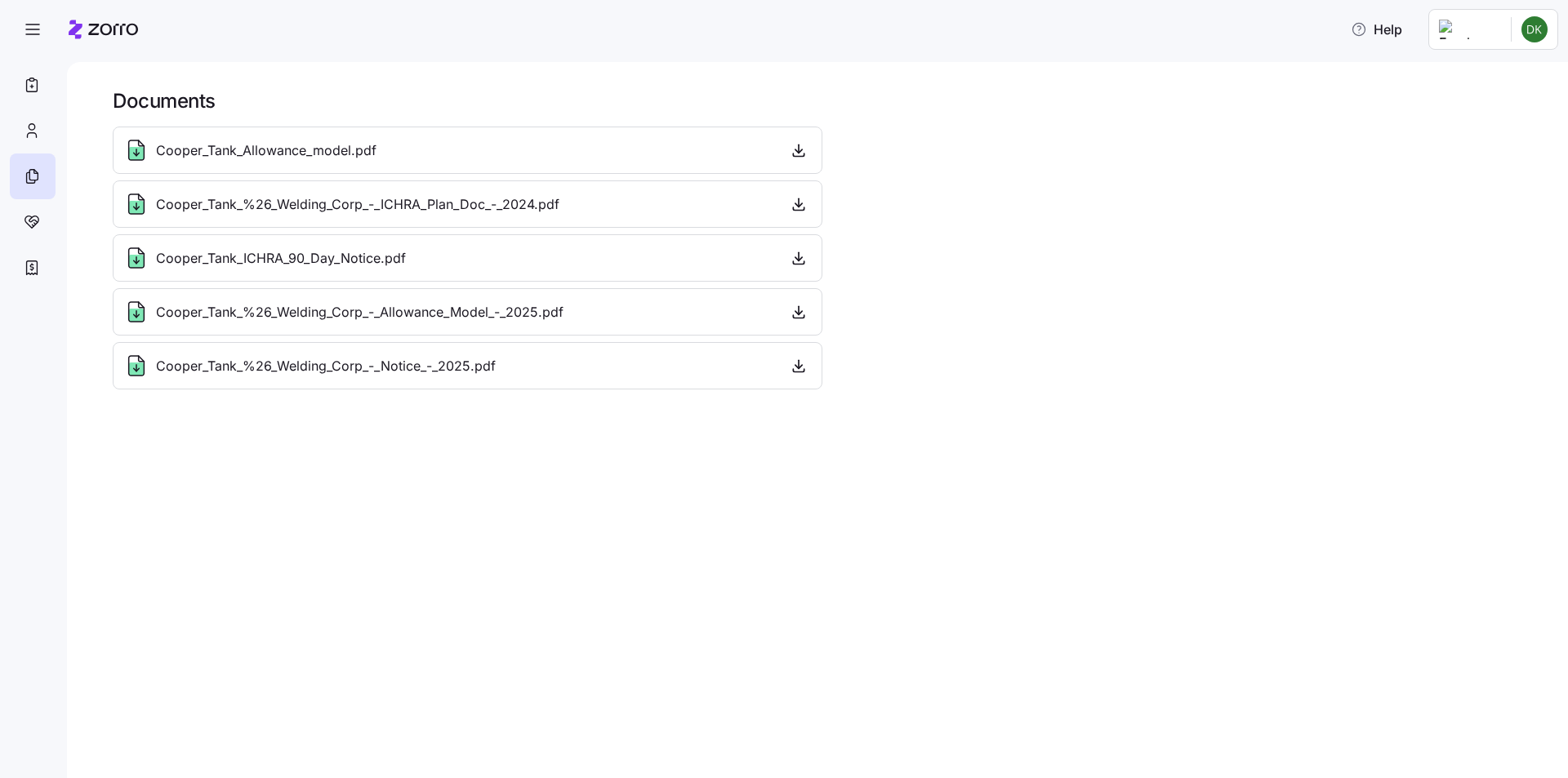
click at [304, 321] on span "Cooper_Tank_%26_Welding_Corp_-_Allowance_Model_-_2025.pdf" at bounding box center [360, 312] width 408 height 21
click at [802, 318] on icon "button" at bounding box center [799, 312] width 17 height 17
click at [38, 221] on icon at bounding box center [32, 222] width 14 height 13
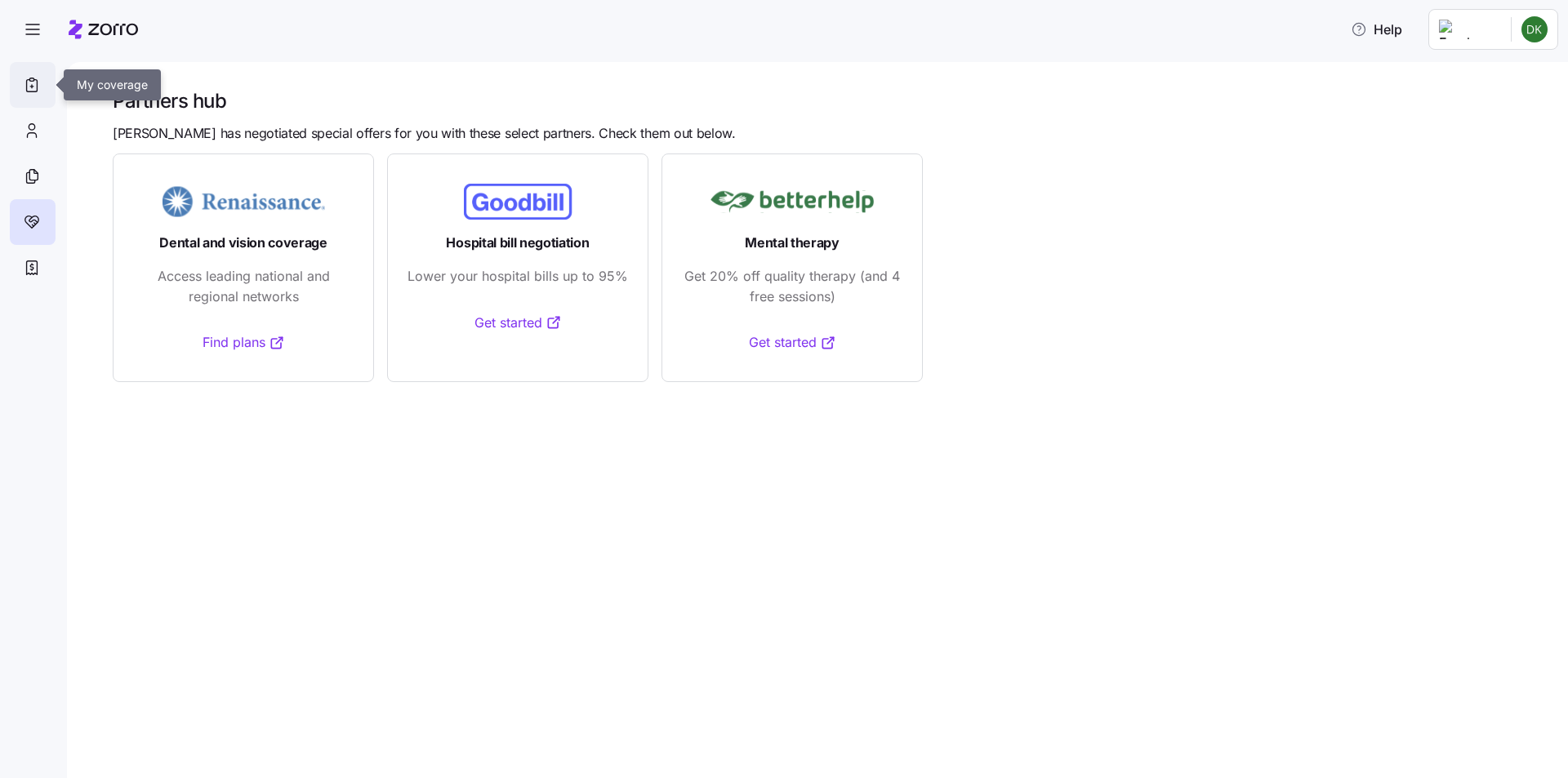
click at [29, 86] on icon at bounding box center [31, 85] width 18 height 20
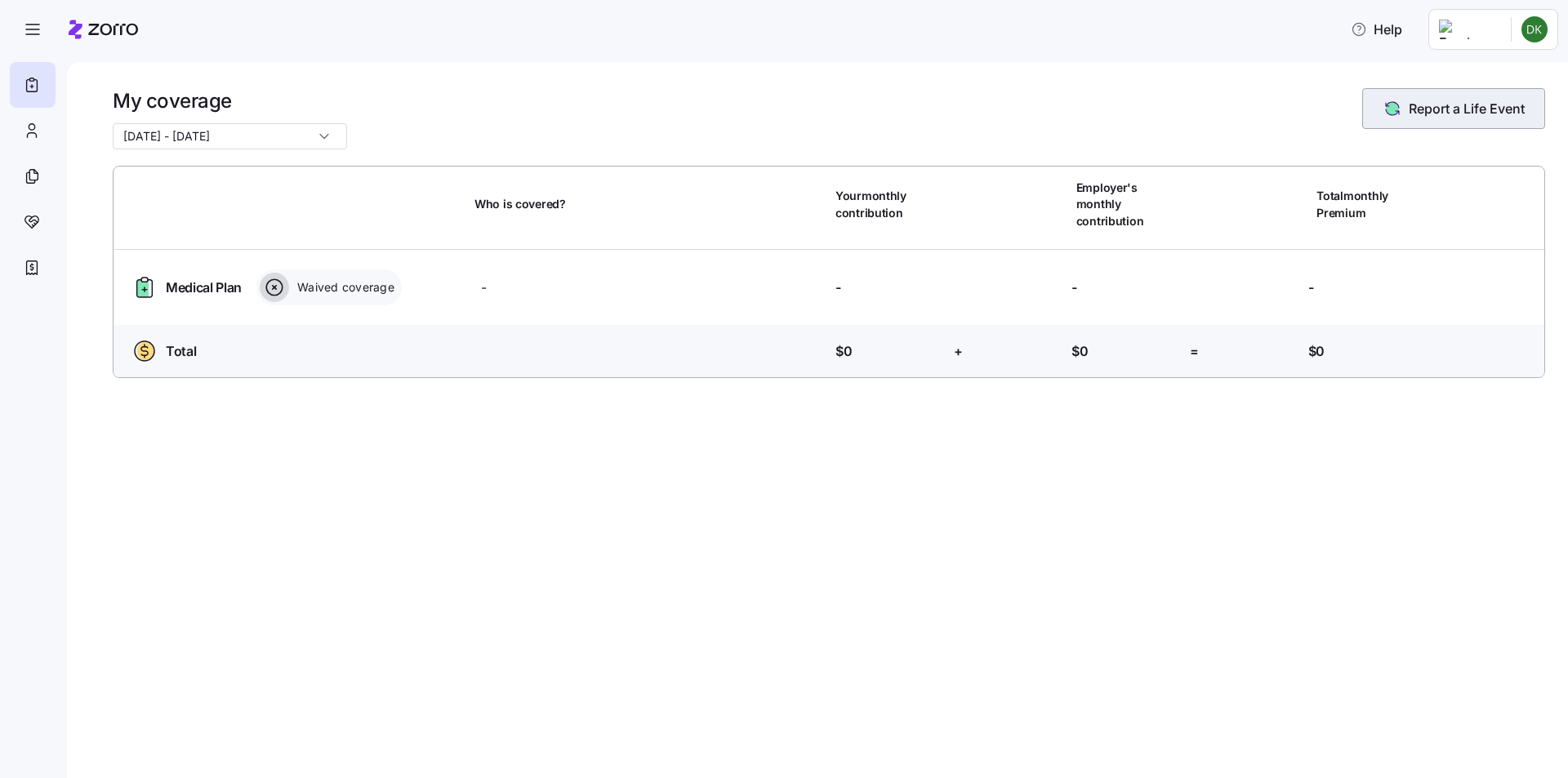
click at [1432, 101] on span "Report a Life Event" at bounding box center [1466, 108] width 116 height 20
